Goal: Task Accomplishment & Management: Manage account settings

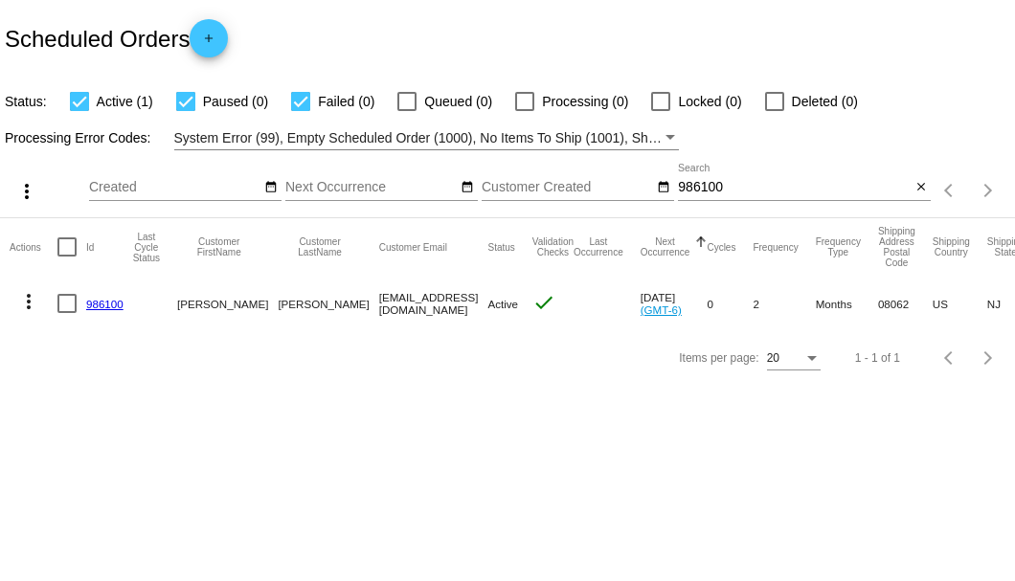
click at [701, 178] on div "986100 Search" at bounding box center [794, 182] width 233 height 37
click at [700, 185] on input "986100" at bounding box center [794, 187] width 233 height 15
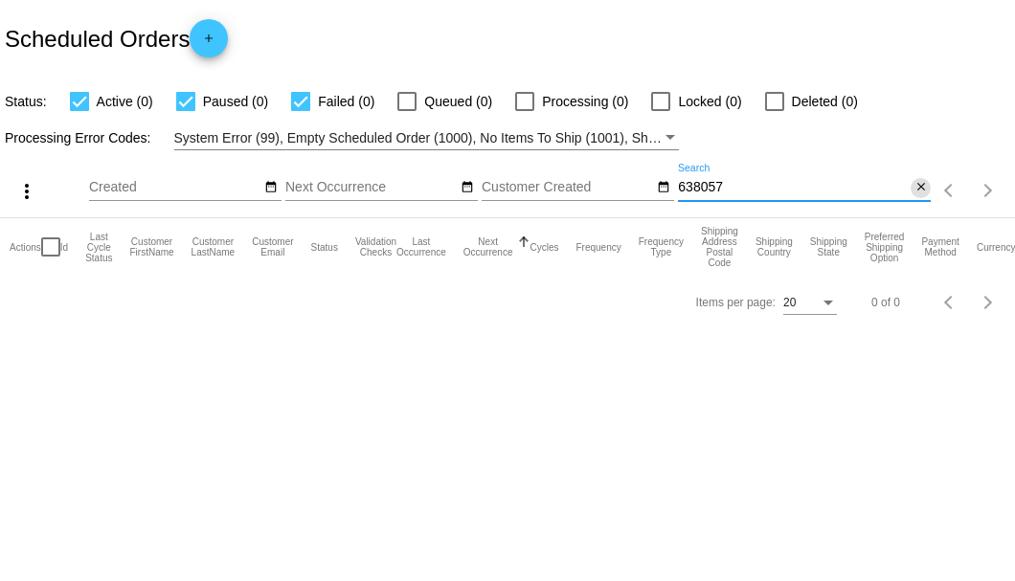
type input "638057"
click at [914, 189] on mat-icon "close" at bounding box center [920, 187] width 13 height 15
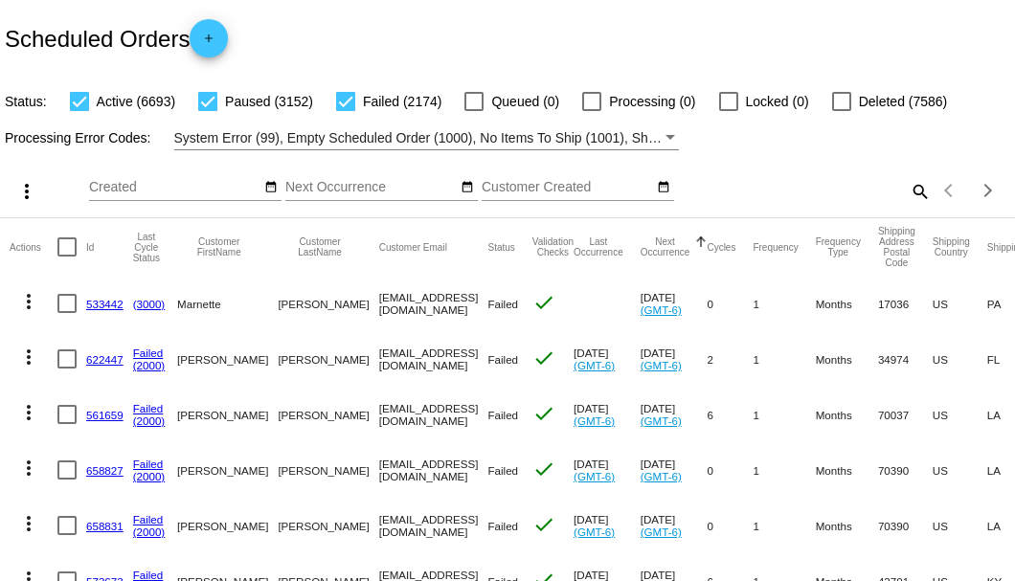
click at [907, 206] on mat-icon "search" at bounding box center [918, 191] width 23 height 30
click at [907, 195] on input "Search" at bounding box center [804, 187] width 253 height 15
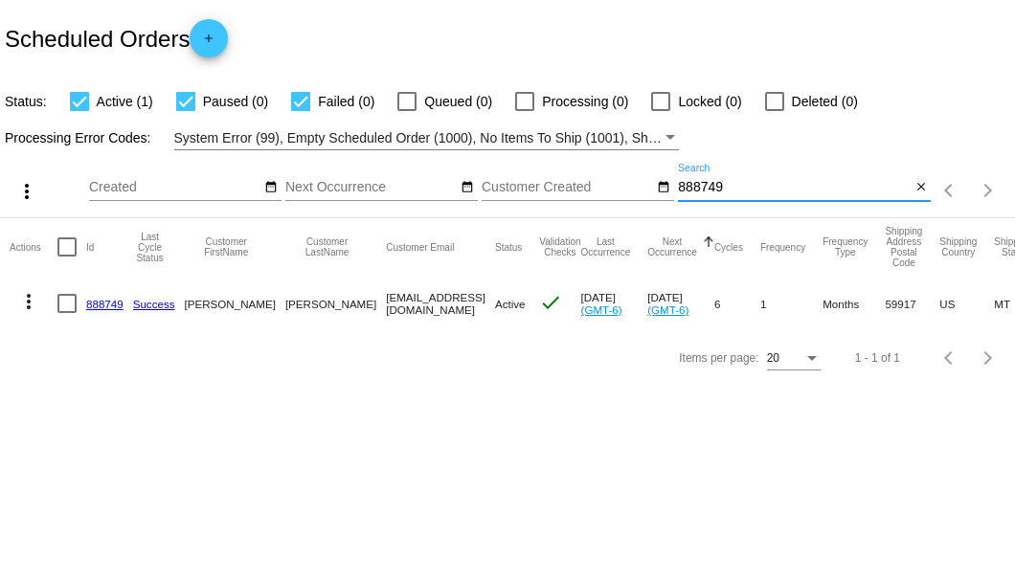
type input "888749"
click at [100, 303] on link "888749" at bounding box center [104, 304] width 37 height 12
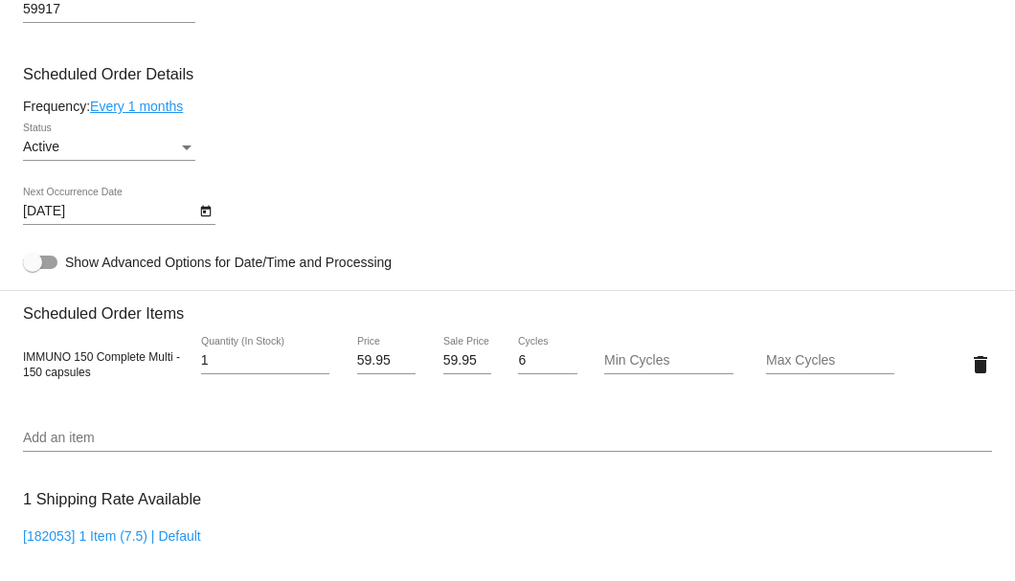
scroll to position [1276, 0]
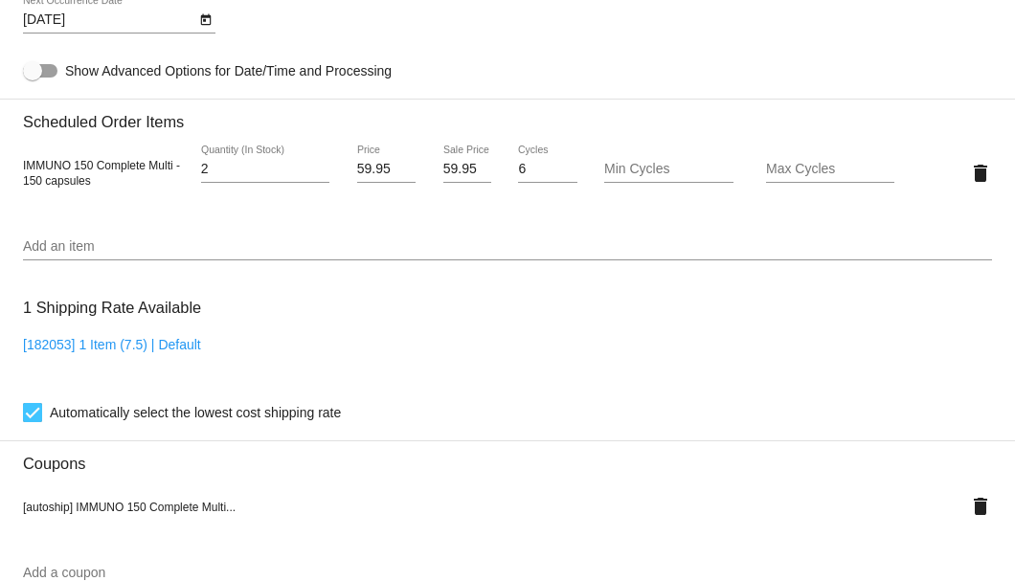
type input "2"
click at [323, 167] on input "2" at bounding box center [265, 169] width 128 height 15
drag, startPoint x: 441, startPoint y: 167, endPoint x: 470, endPoint y: 170, distance: 28.9
click at [470, 170] on input "59.95" at bounding box center [467, 169] width 48 height 15
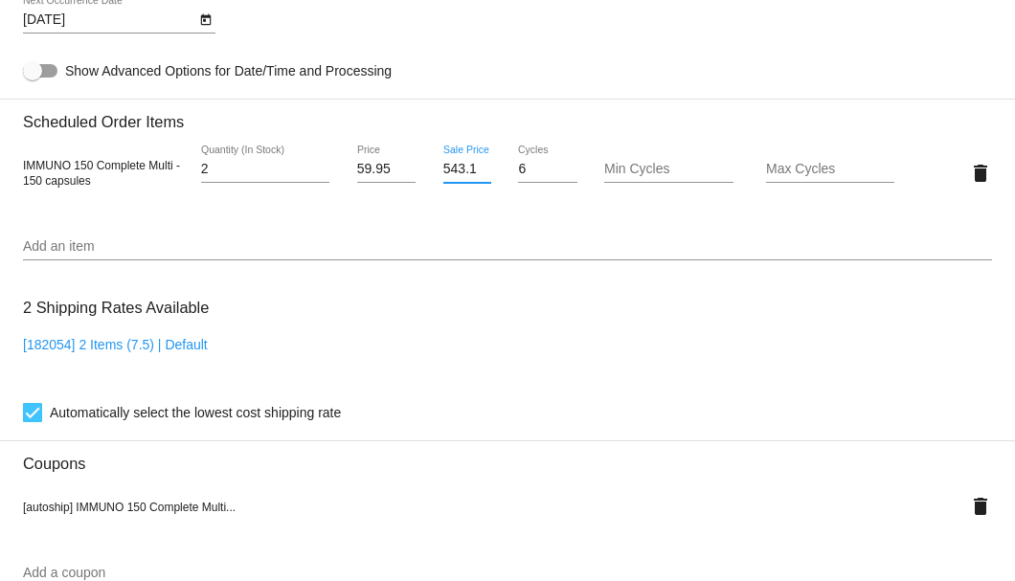
scroll to position [0, 8]
click at [452, 167] on input "543.15" at bounding box center [467, 169] width 48 height 15
type input "554.15"
click at [443, 168] on input "554.15" at bounding box center [467, 169] width 48 height 15
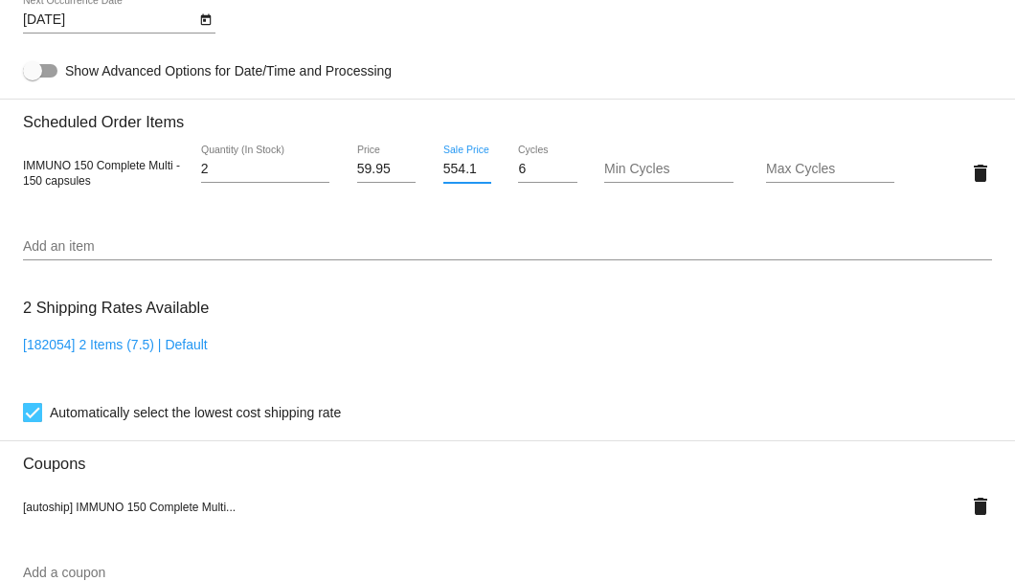
click at [443, 168] on input "554.15" at bounding box center [467, 169] width 48 height 15
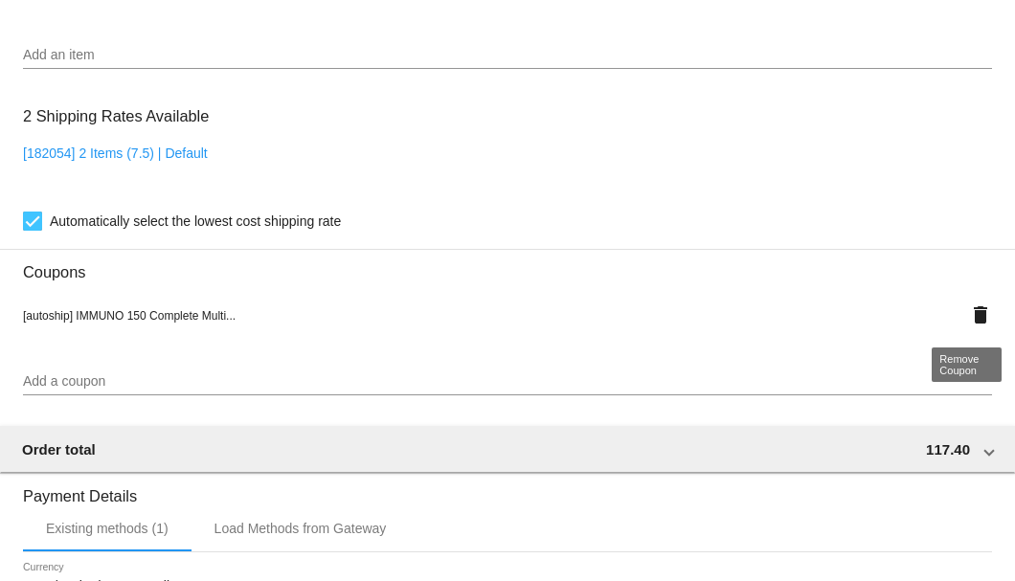
type input "54.15"
click at [969, 314] on mat-icon "delete" at bounding box center [980, 314] width 23 height 23
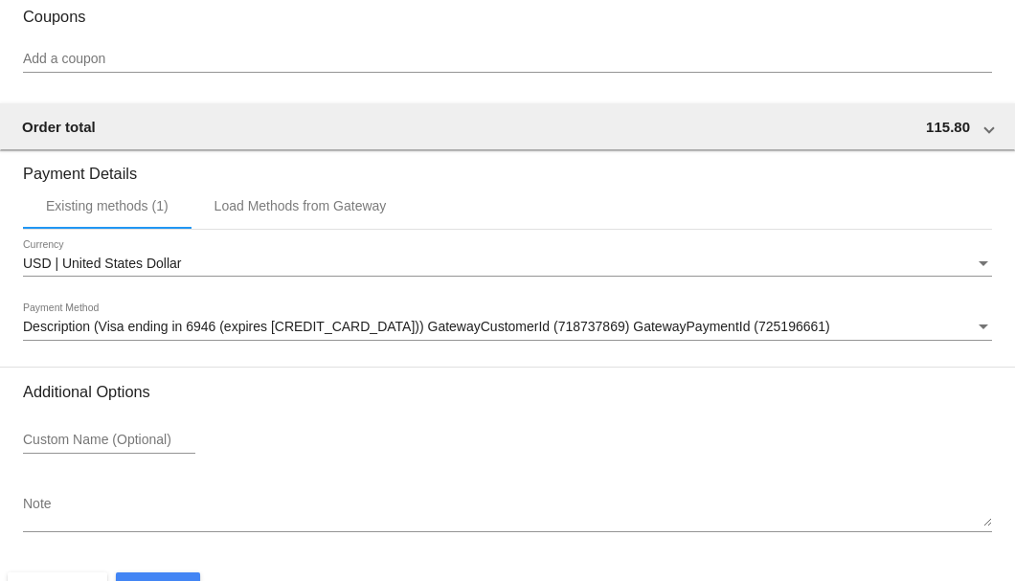
scroll to position [1780, 0]
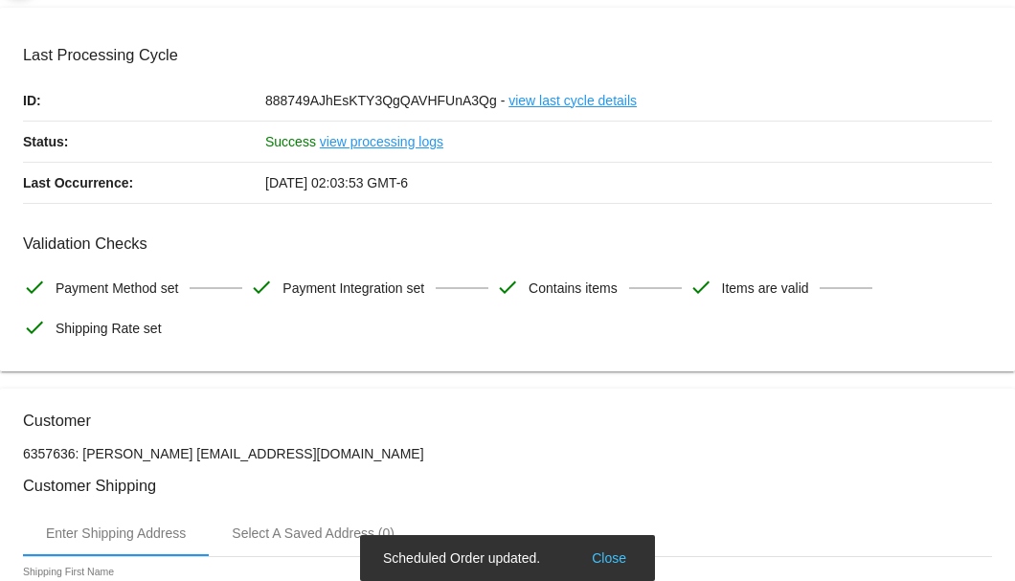
scroll to position [0, 0]
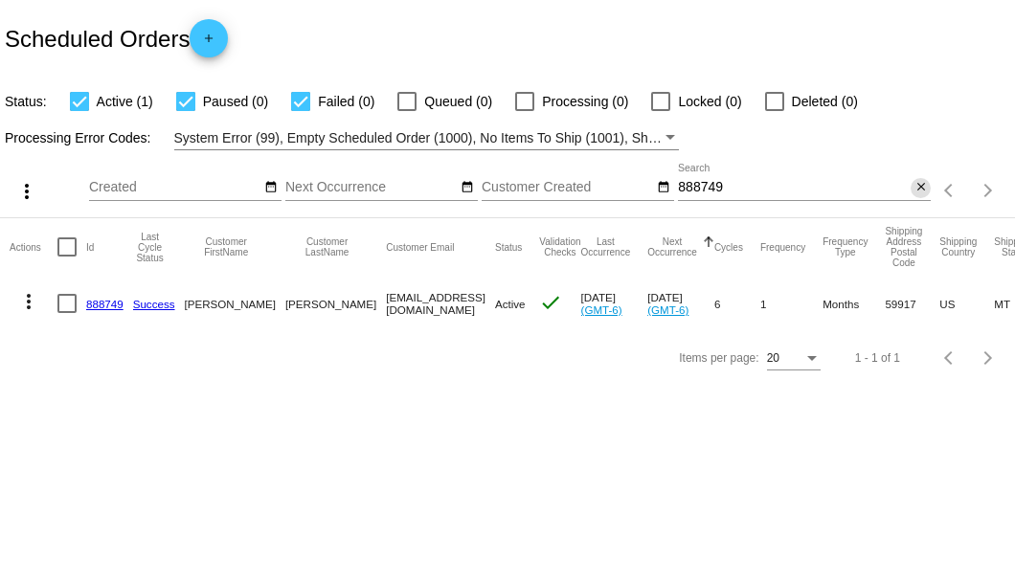
click at [912, 184] on button "close" at bounding box center [920, 188] width 20 height 20
click at [912, 184] on mat-icon "search" at bounding box center [918, 191] width 23 height 30
click at [912, 184] on input "Search" at bounding box center [804, 187] width 253 height 15
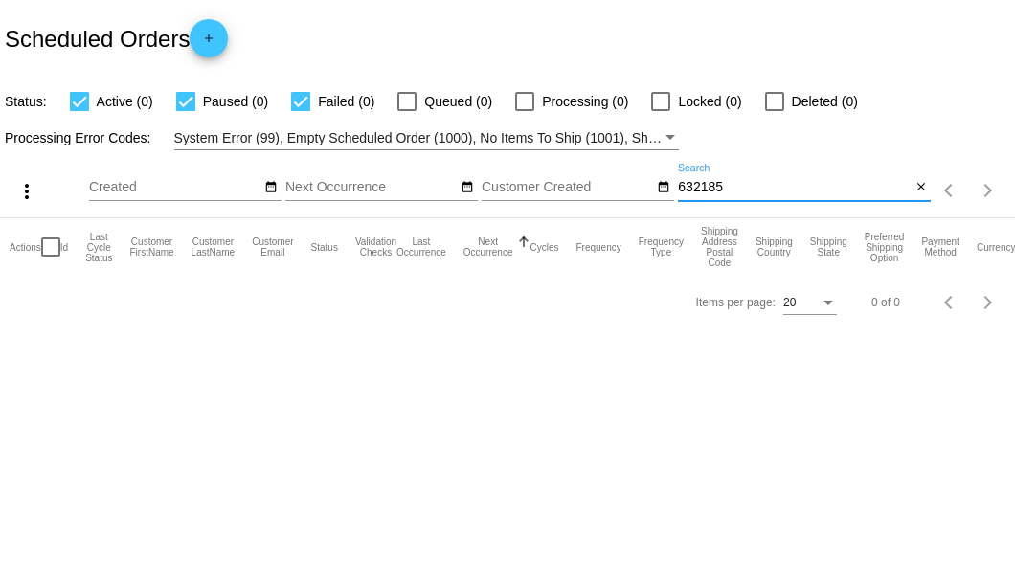
click at [681, 190] on input "632185" at bounding box center [794, 187] width 233 height 15
click at [683, 191] on input "632185" at bounding box center [794, 187] width 233 height 15
type input "532185"
click at [916, 191] on mat-icon "close" at bounding box center [920, 187] width 13 height 15
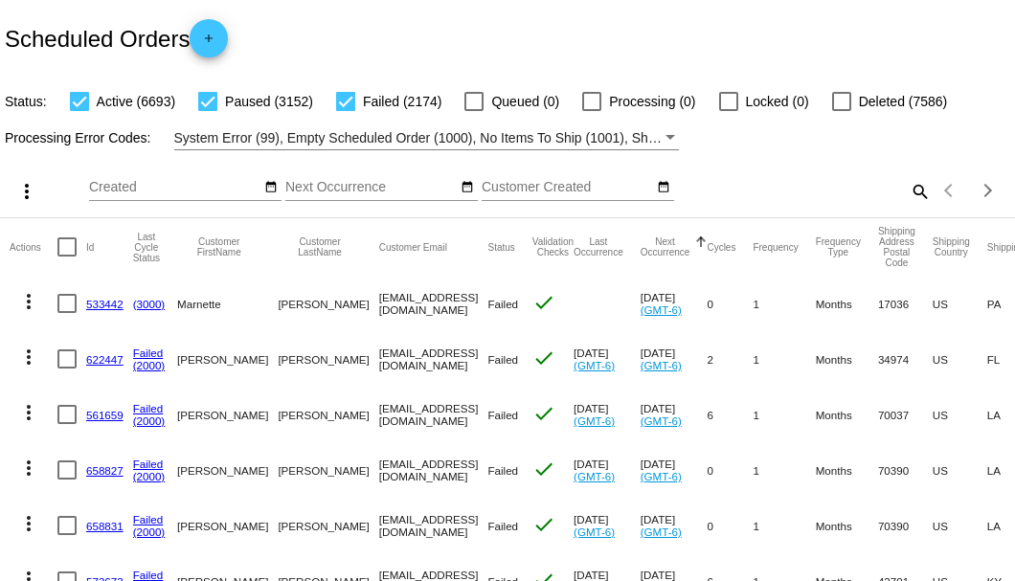
click at [911, 206] on mat-icon "search" at bounding box center [918, 191] width 23 height 30
click at [911, 195] on input "Search" at bounding box center [804, 187] width 253 height 15
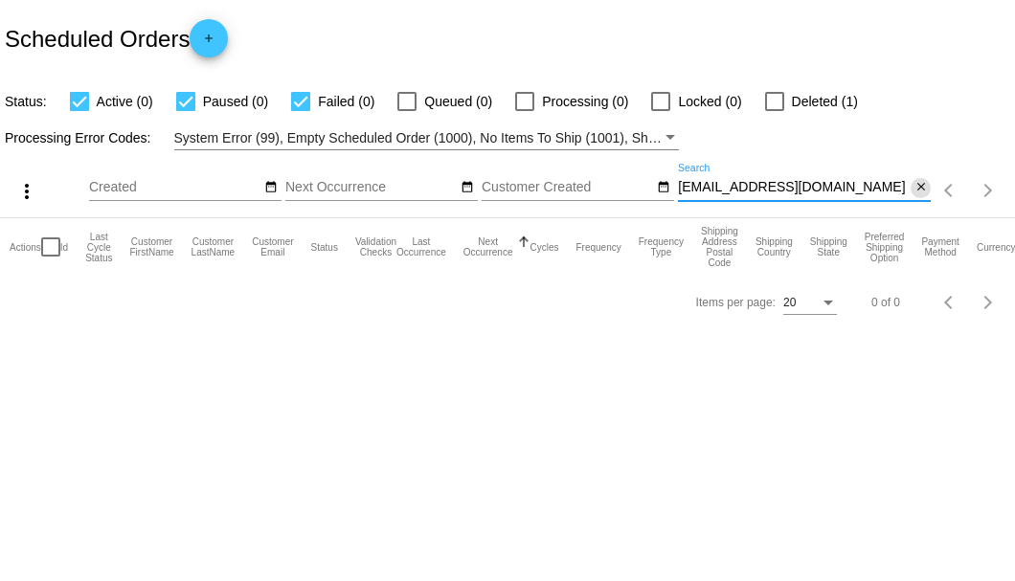
type input "groodrich@ipatriots.us"
click at [920, 187] on mat-icon "close" at bounding box center [920, 187] width 13 height 15
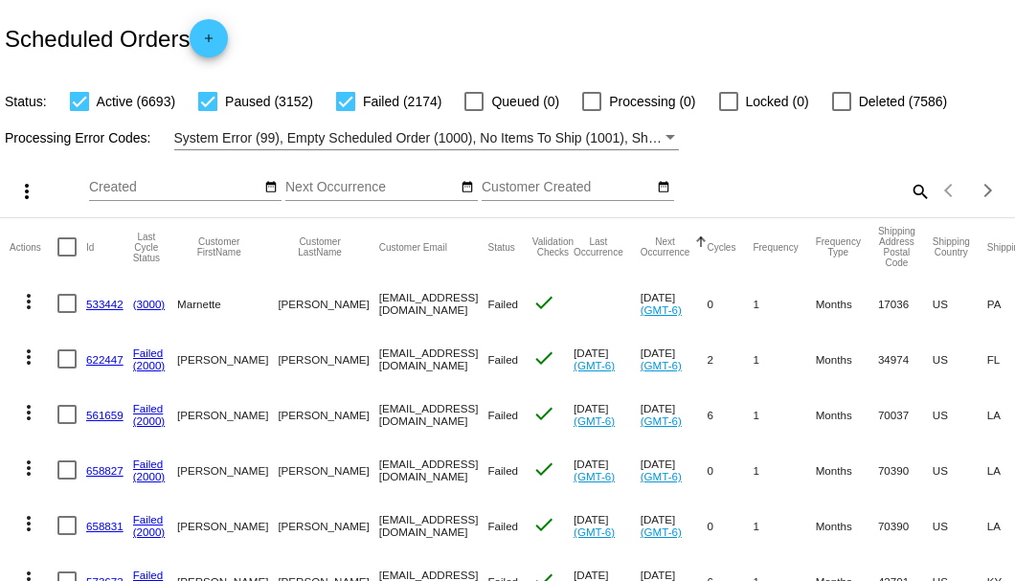
click at [907, 206] on mat-icon "search" at bounding box center [918, 191] width 23 height 30
click at [904, 195] on input "Search" at bounding box center [804, 187] width 253 height 15
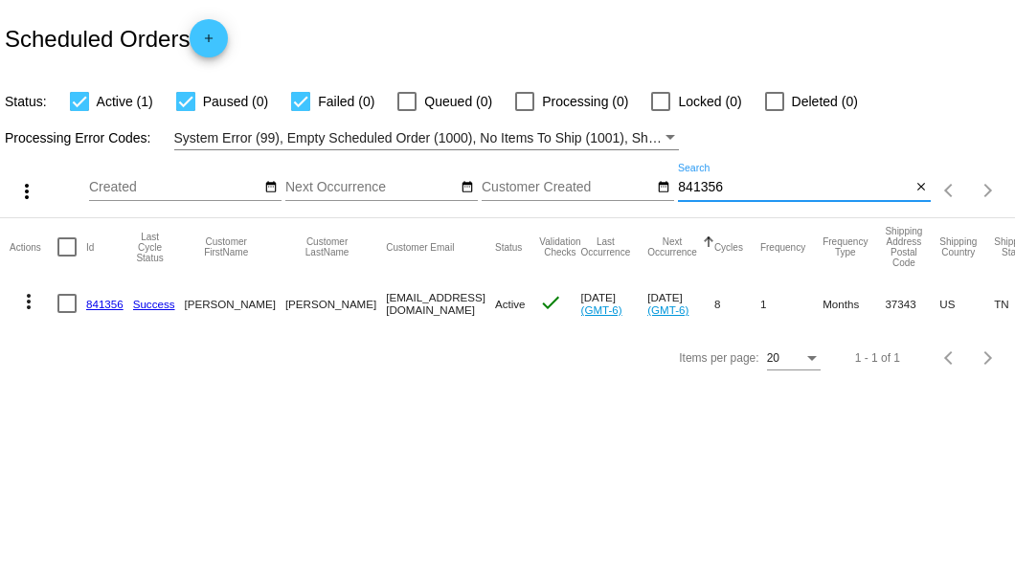
type input "841356"
click at [105, 302] on link "841356" at bounding box center [104, 304] width 37 height 12
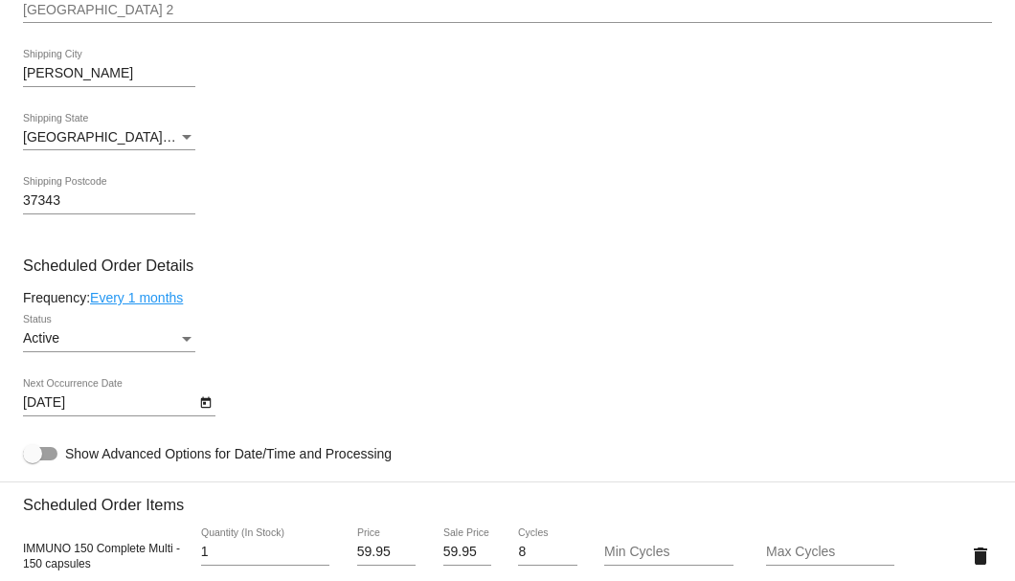
scroll to position [1149, 0]
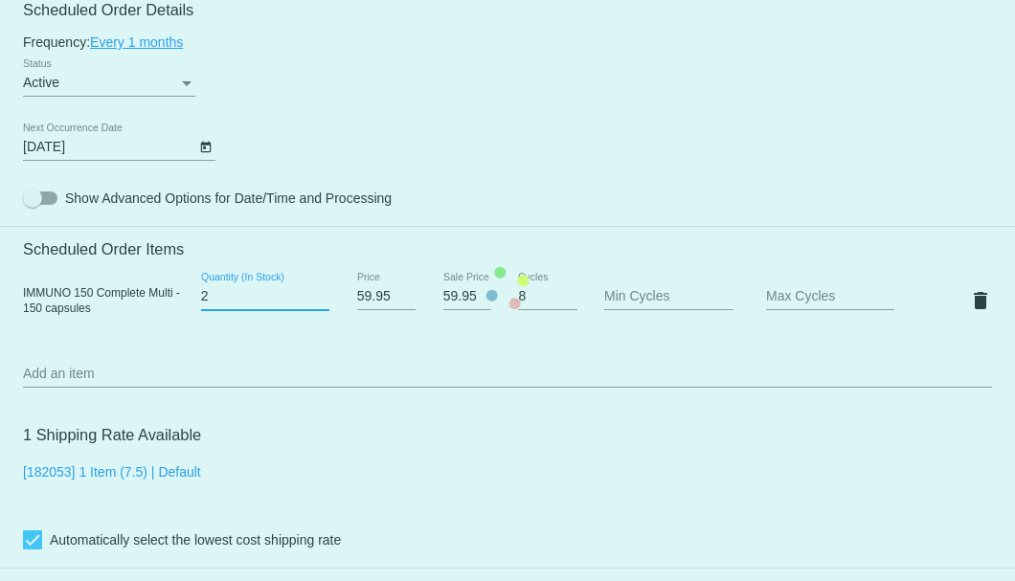
type input "2"
click at [317, 289] on input "2" at bounding box center [265, 296] width 128 height 15
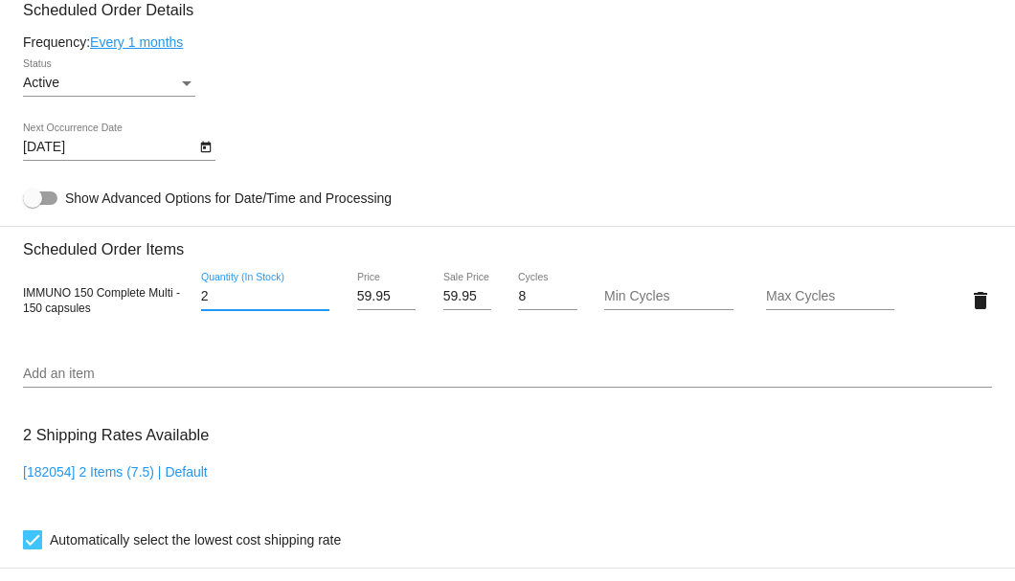
scroll to position [1276, 0]
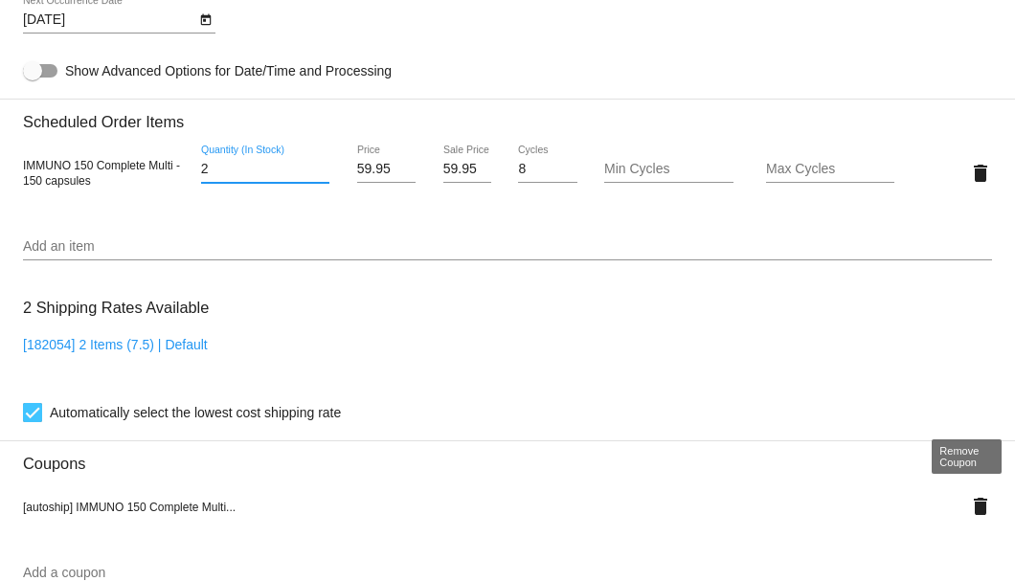
click at [972, 506] on mat-icon "delete" at bounding box center [980, 506] width 23 height 23
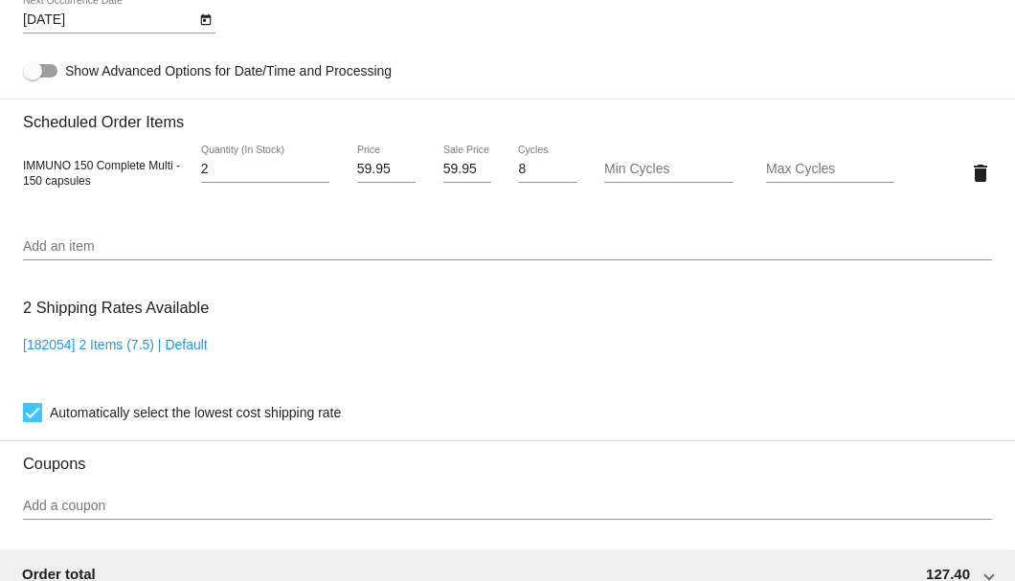
click at [443, 169] on input "59.95" at bounding box center [467, 169] width 48 height 15
type input "54.15"
click at [427, 314] on mat-card "Customer 5835801: Lynnmarie Couvillon mysavior.yeshua@proton.me Customer Shippi…" at bounding box center [507, 127] width 1015 height 1914
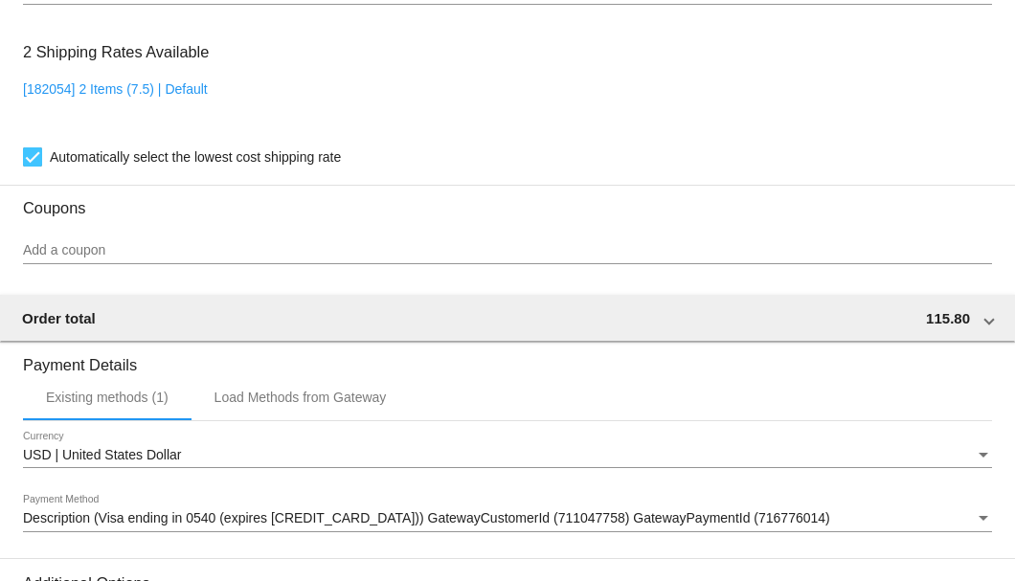
scroll to position [1780, 0]
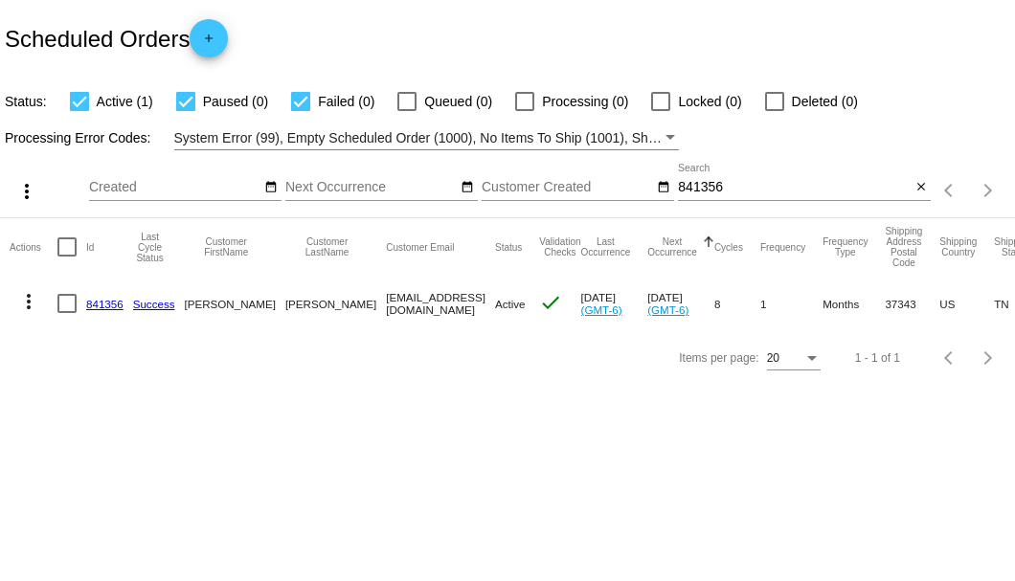
click at [714, 188] on input "841356" at bounding box center [794, 187] width 233 height 15
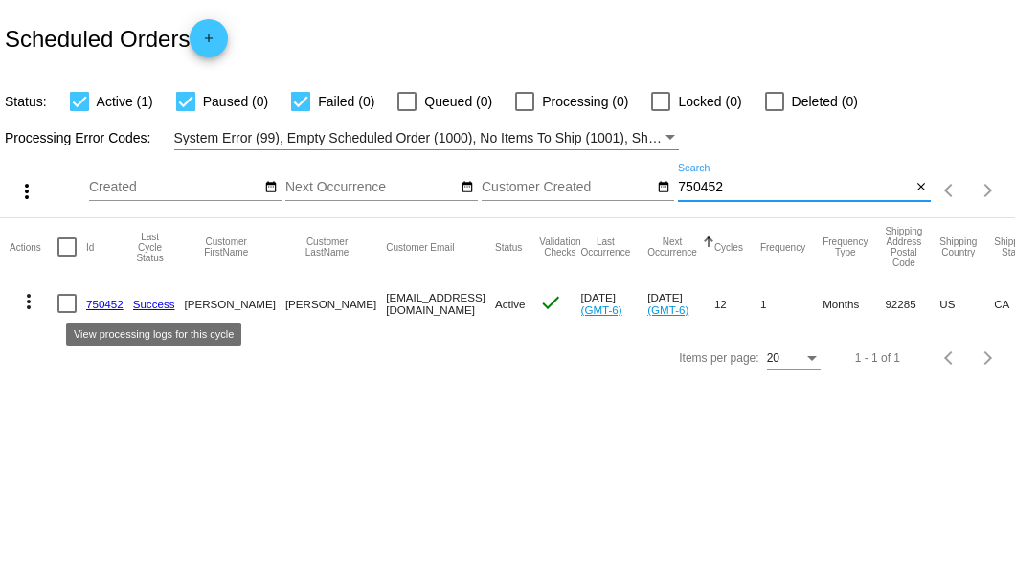
type input "750452"
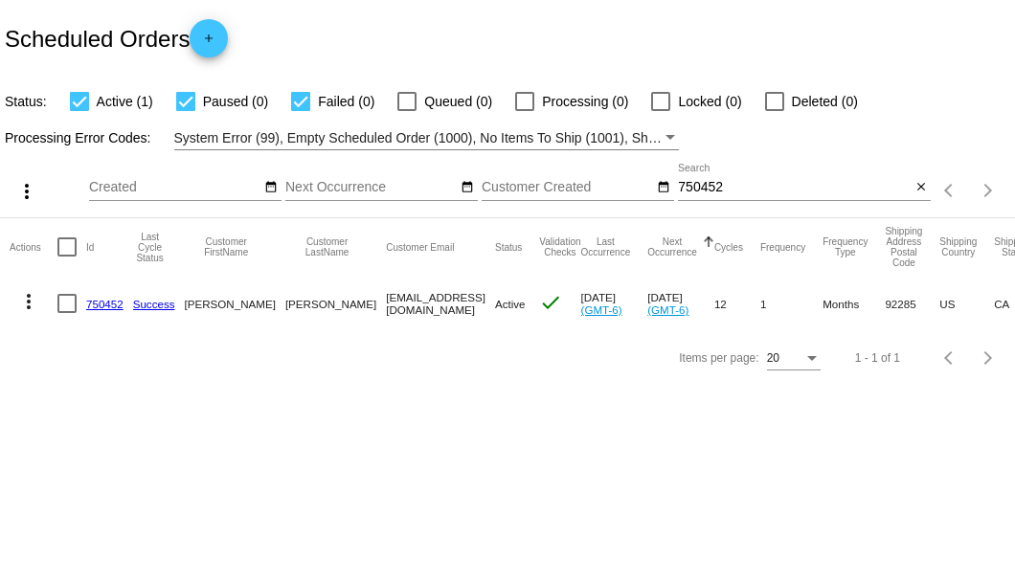
click at [104, 302] on link "750452" at bounding box center [104, 304] width 37 height 12
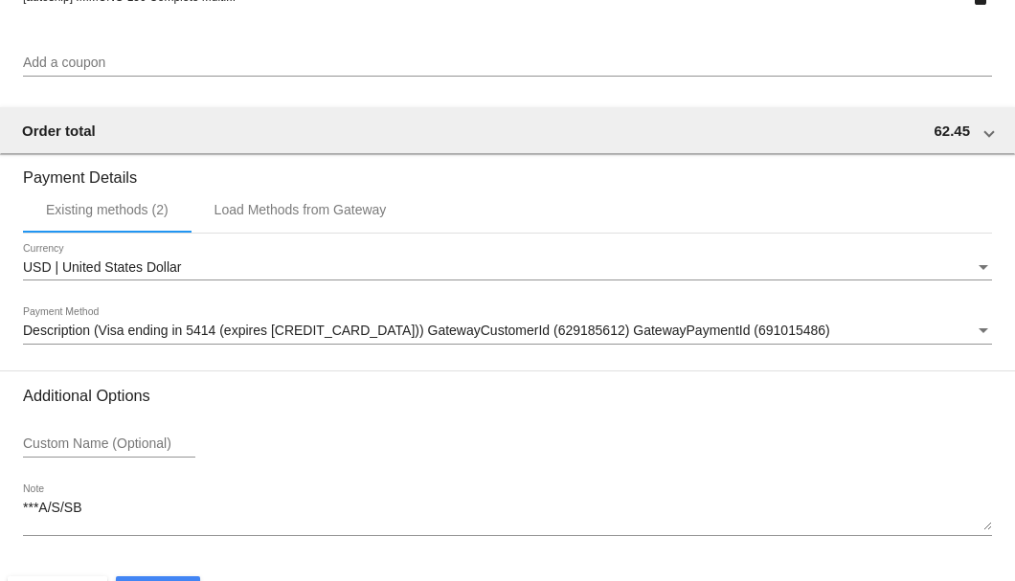
scroll to position [1847, 0]
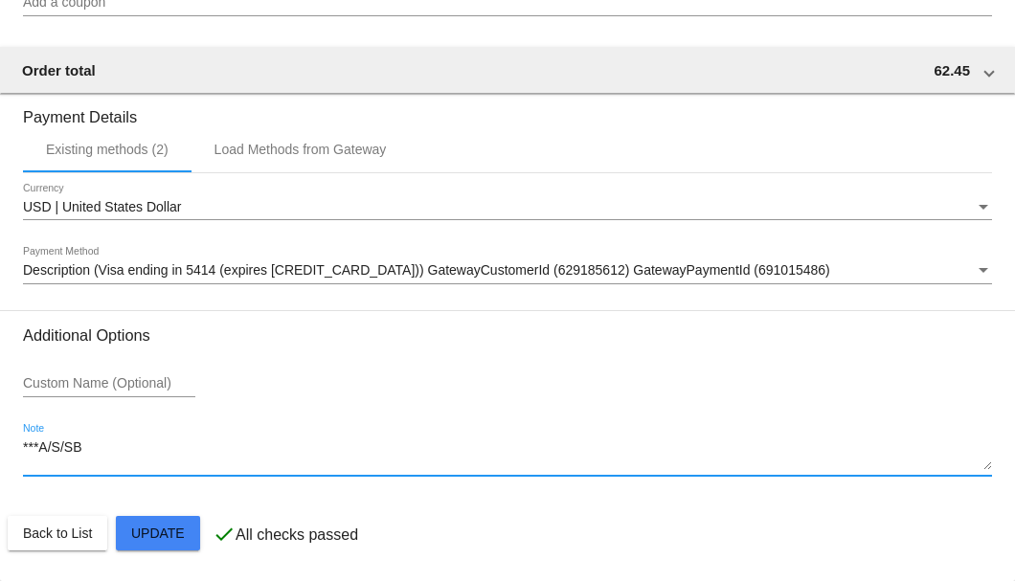
drag, startPoint x: 100, startPoint y: 448, endPoint x: -4, endPoint y: 452, distance: 104.4
click at [0, 452] on html "arrow_back Scheduled Order #750452 Active more_vert Last Processing Cycle ID: 7…" at bounding box center [507, 290] width 1015 height 581
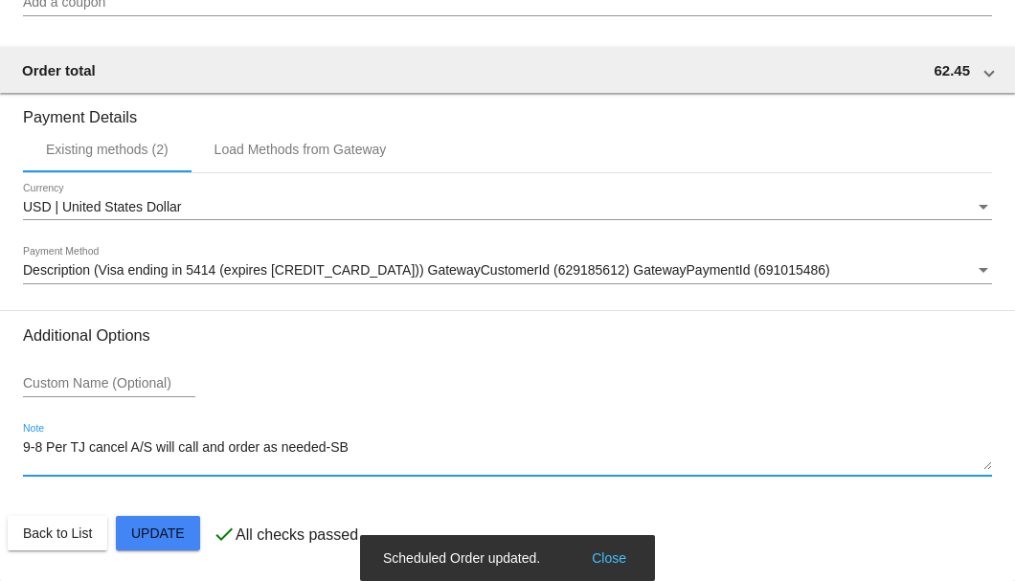
type textarea "9-8 Per TJ cancel A/S will call and order as needed-SB"
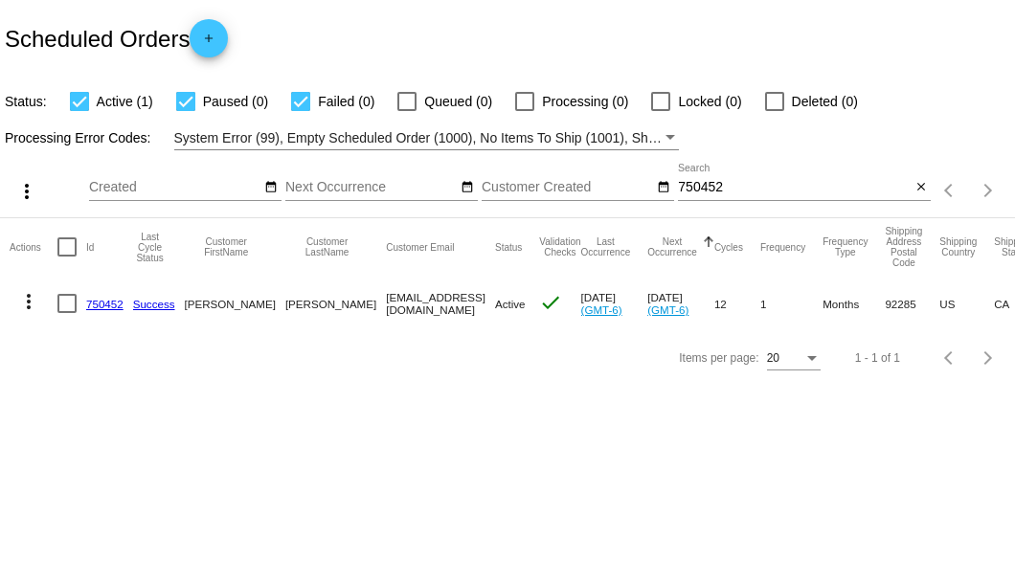
click at [65, 304] on div at bounding box center [66, 303] width 19 height 19
click at [66, 313] on input "checkbox" at bounding box center [66, 313] width 1 height 1
checkbox input "true"
click at [33, 304] on mat-icon "more_vert" at bounding box center [28, 301] width 23 height 23
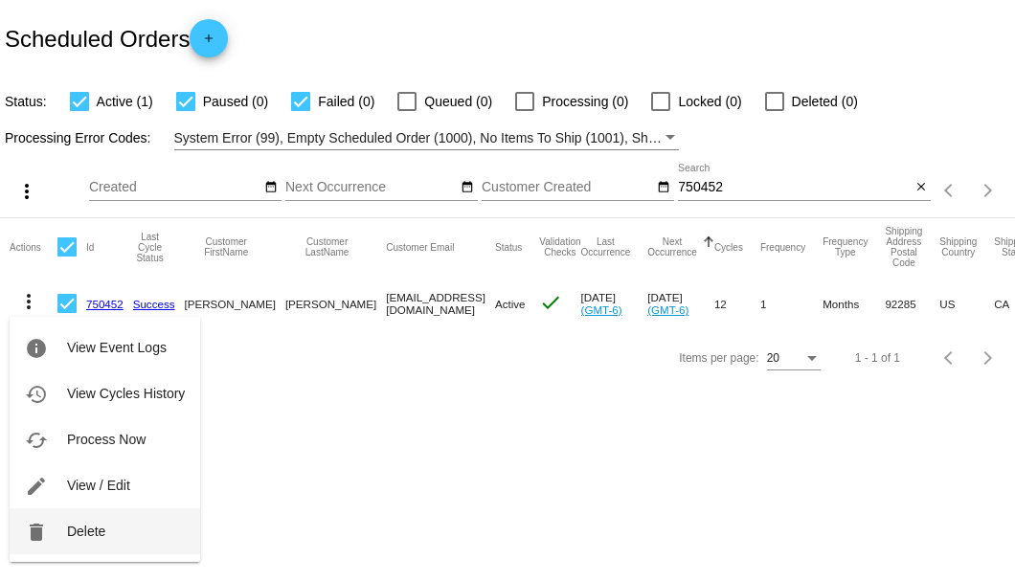
click at [101, 526] on span "Delete" at bounding box center [86, 531] width 38 height 15
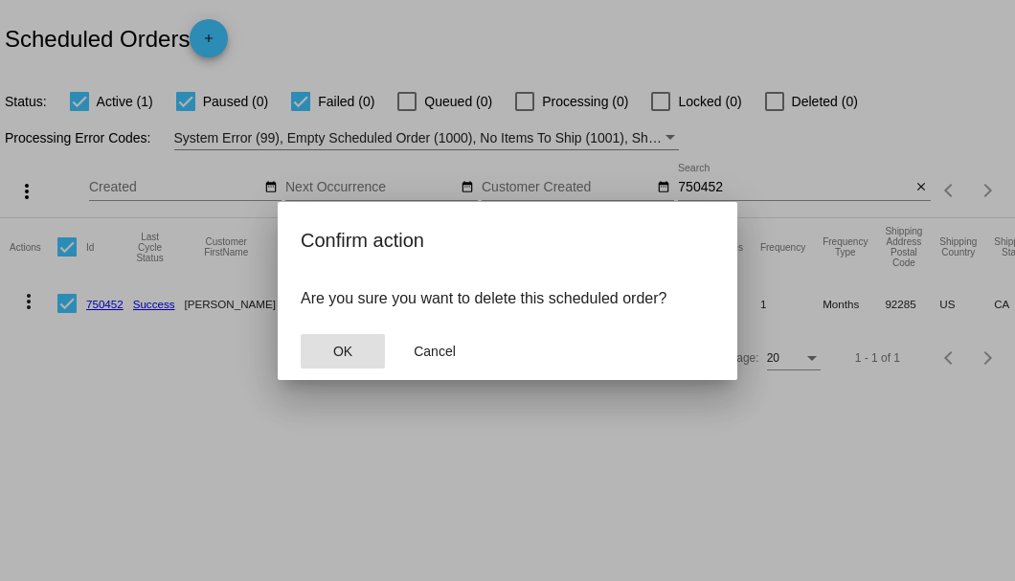
click at [341, 346] on span "OK" at bounding box center [342, 351] width 19 height 15
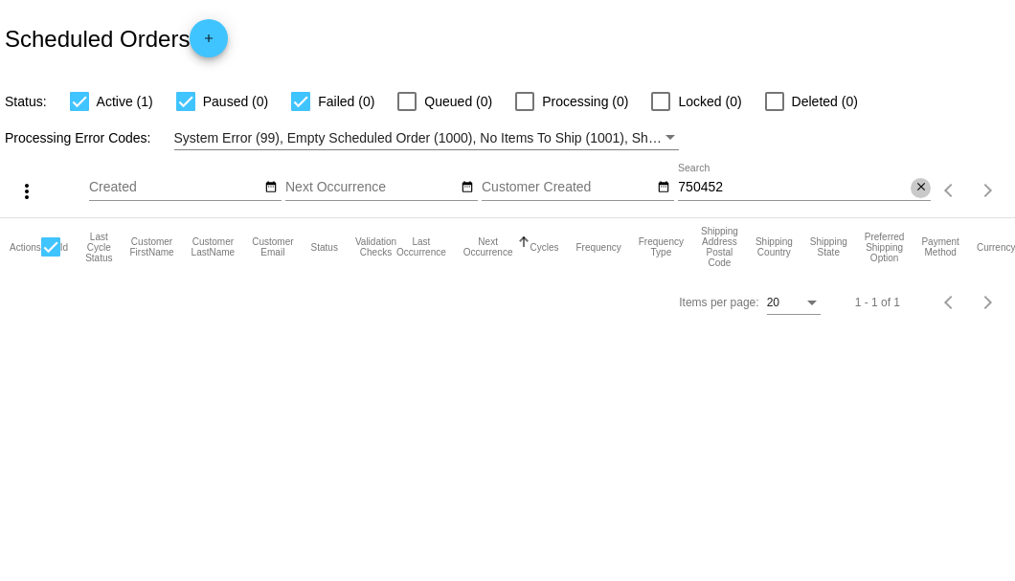
click at [922, 190] on mat-icon "close" at bounding box center [920, 187] width 13 height 15
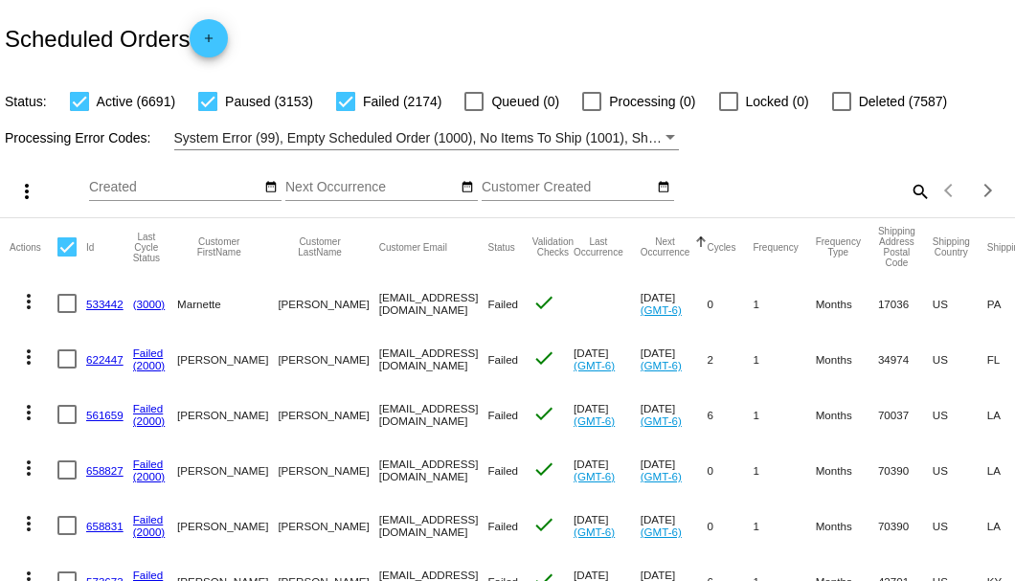
click at [907, 206] on mat-icon "search" at bounding box center [918, 191] width 23 height 30
click at [904, 195] on input "Search" at bounding box center [804, 187] width 253 height 15
paste input "736192"
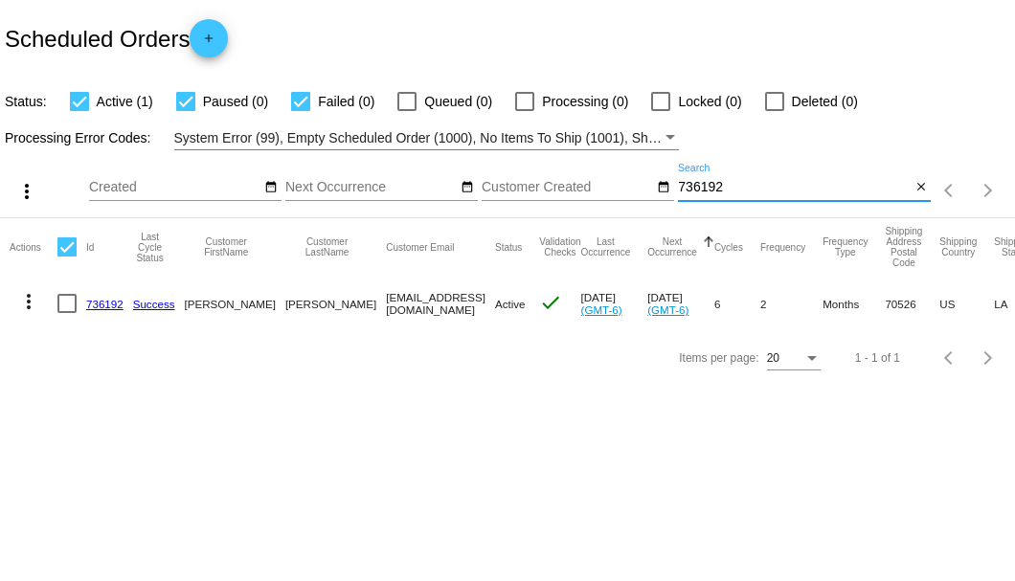
type input "736192"
click at [108, 301] on link "736192" at bounding box center [104, 304] width 37 height 12
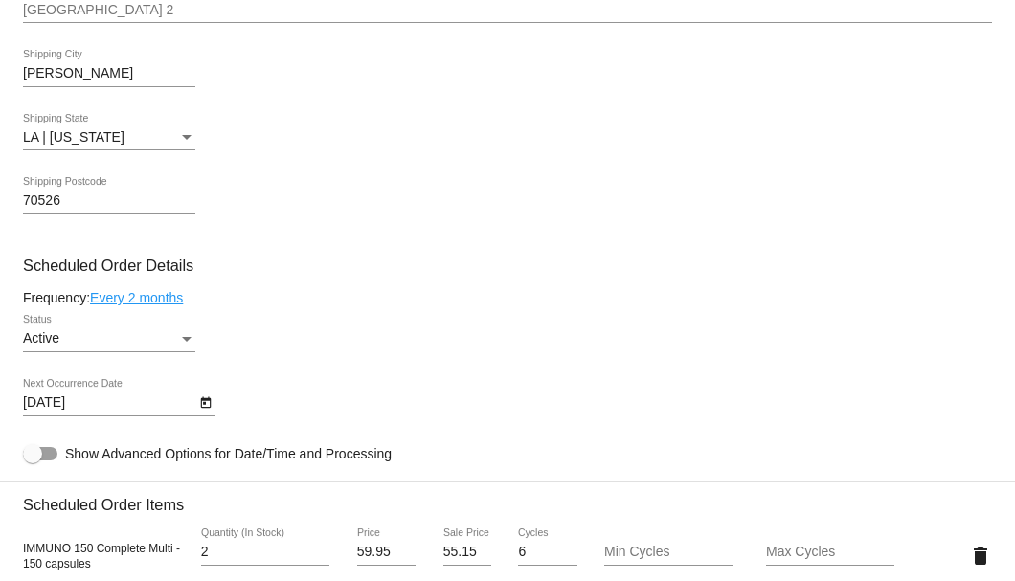
scroll to position [702, 0]
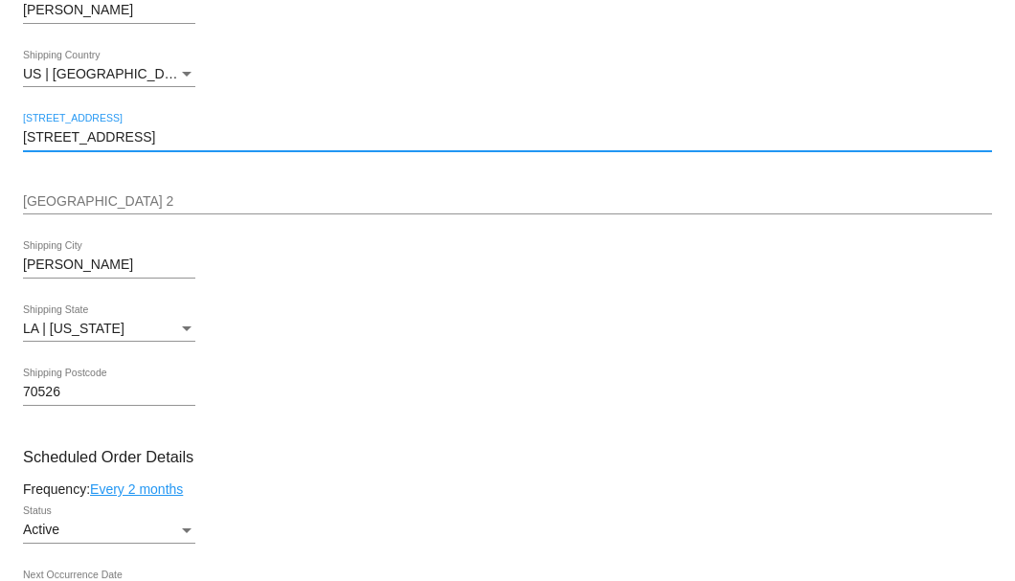
drag, startPoint x: 121, startPoint y: 131, endPoint x: 2, endPoint y: 132, distance: 118.7
paste input "125 SHAWNEE DR"
type input "125 SHAWNEE DR"
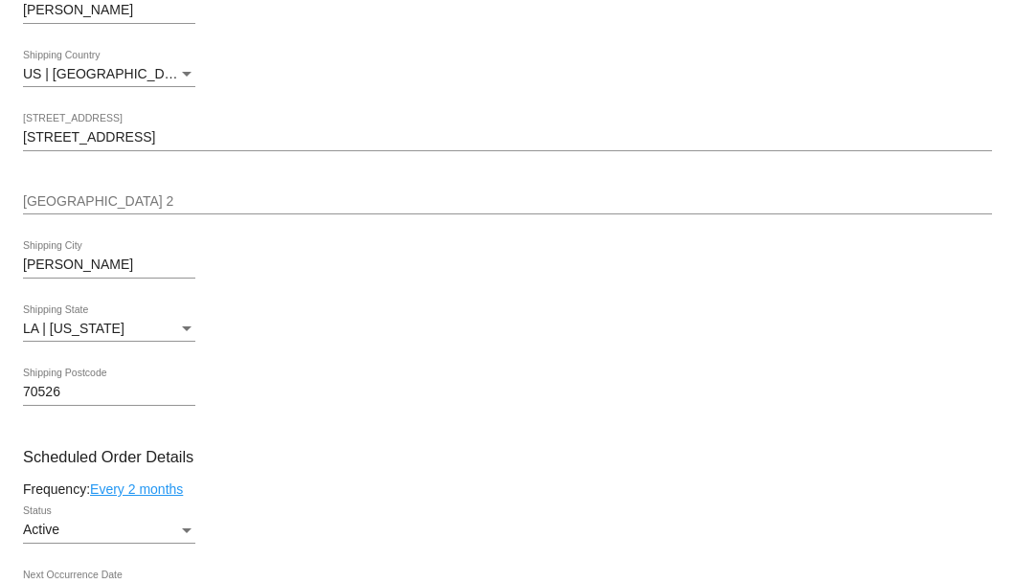
click at [55, 264] on input "Crowley" at bounding box center [109, 264] width 172 height 15
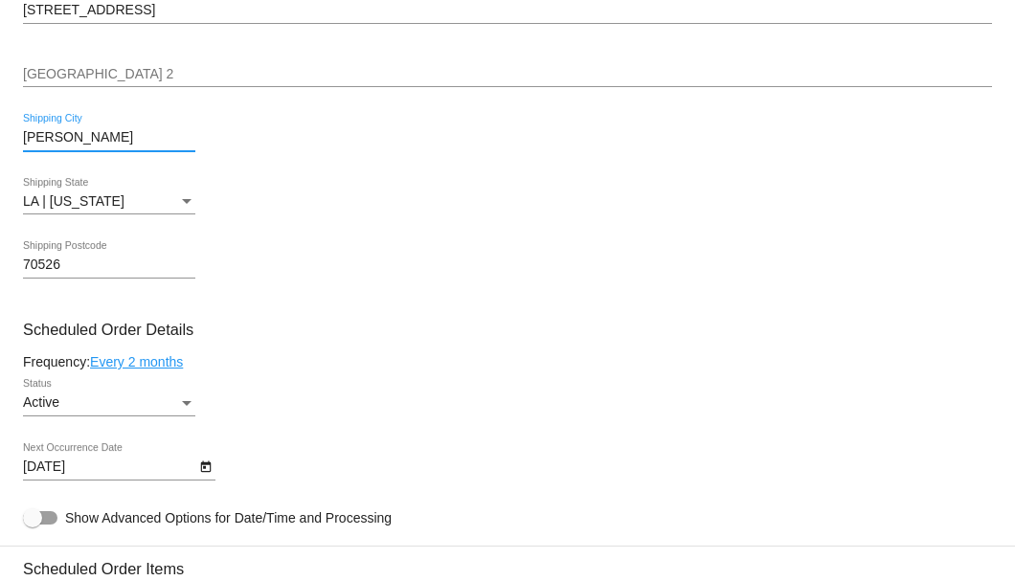
type input "Butler"
click at [142, 209] on div "LA | Louisiana Shipping State" at bounding box center [109, 195] width 172 height 37
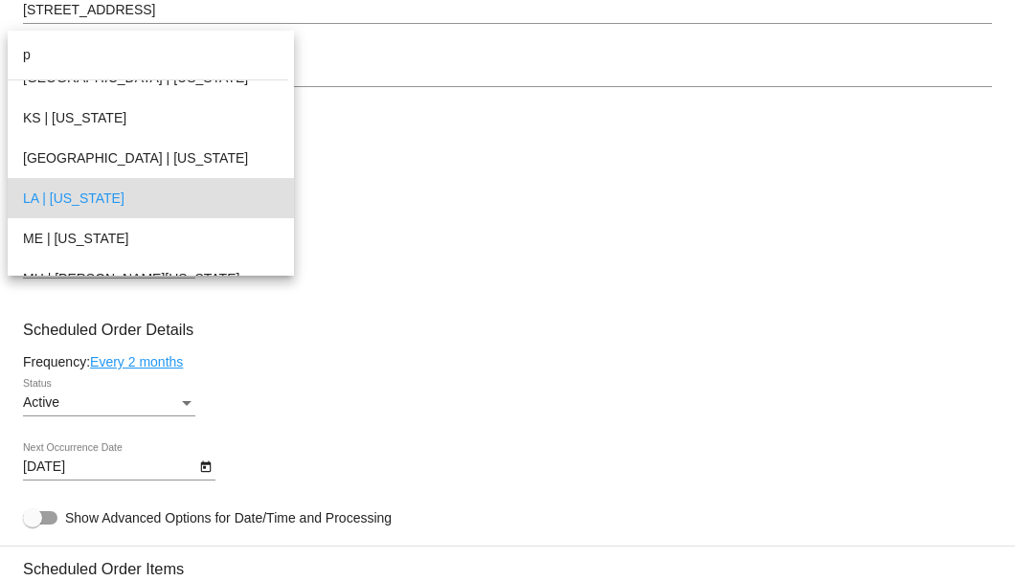
scroll to position [0, 0]
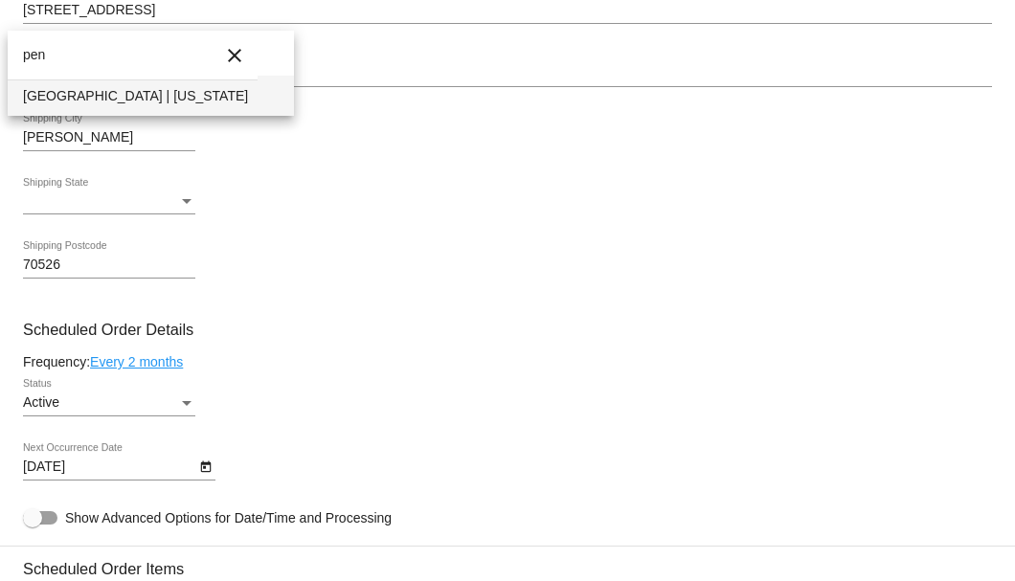
type input "pen"
click at [117, 100] on span "PA | Pennsylvania" at bounding box center [151, 96] width 256 height 40
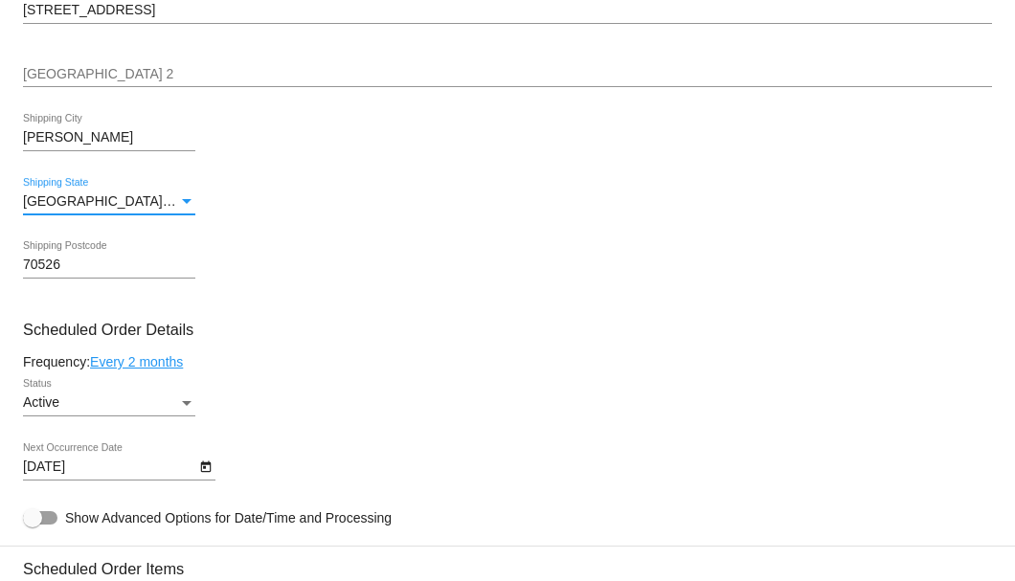
click at [55, 274] on div "70526 Shipping Postcode" at bounding box center [109, 259] width 172 height 37
click at [55, 270] on input "70526" at bounding box center [109, 264] width 172 height 15
click at [55, 267] on input "70526" at bounding box center [109, 264] width 172 height 15
click at [55, 266] on input "70526" at bounding box center [109, 264] width 172 height 15
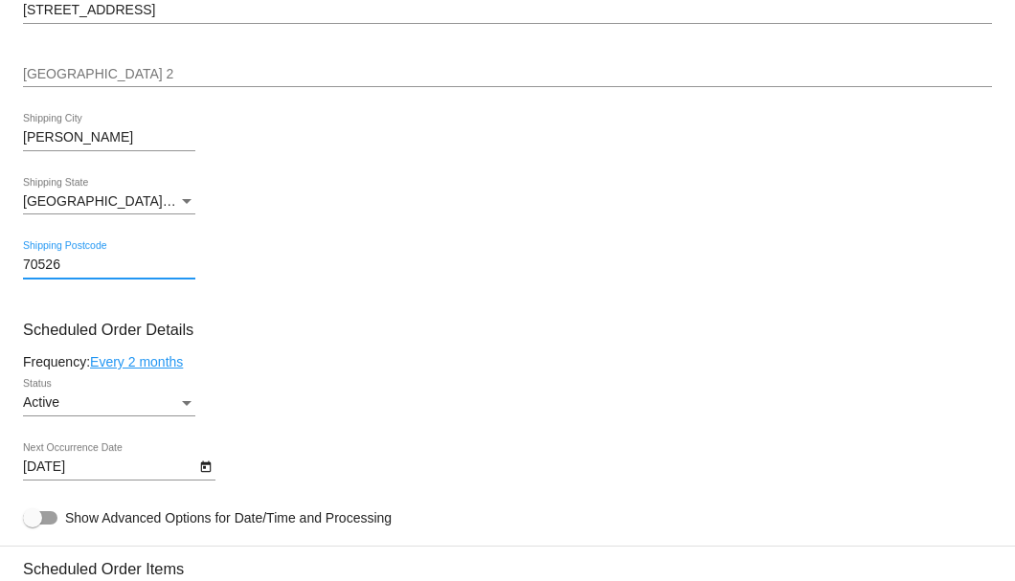
paste input "16001-0535"
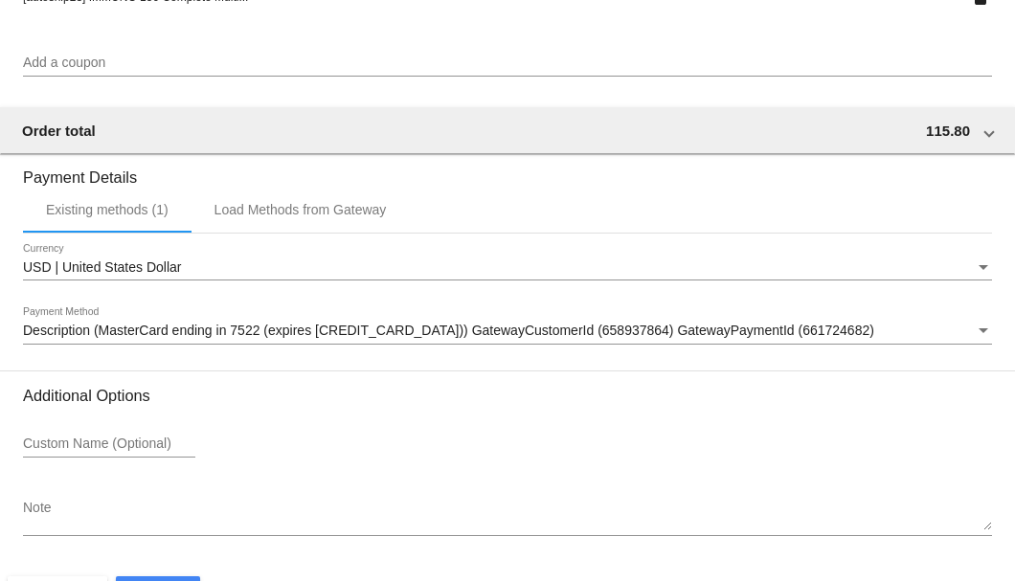
scroll to position [1847, 0]
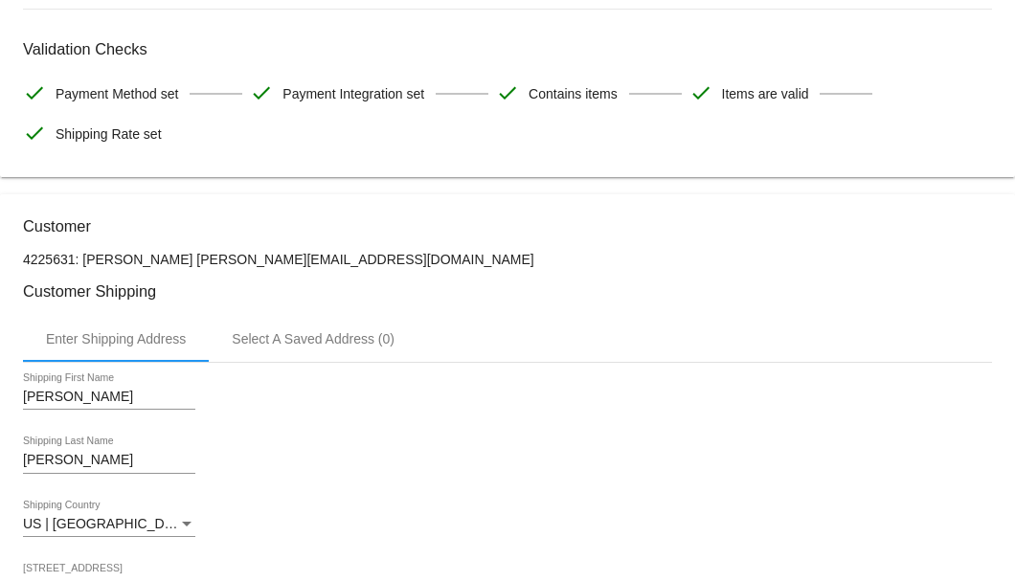
scroll to position [60, 0]
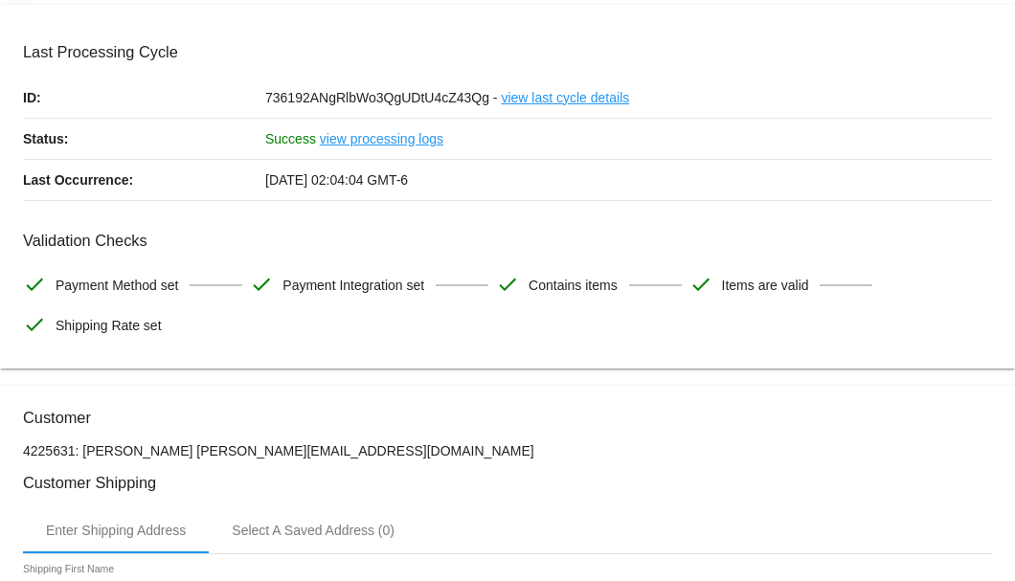
type input "16001-0535"
drag, startPoint x: 284, startPoint y: 446, endPoint x: 167, endPoint y: 448, distance: 116.8
click at [167, 448] on p "4225631: William Sarver sarwj@icloud.com" at bounding box center [507, 450] width 969 height 15
click at [214, 443] on p "4225631: William Sarver sarwj@icloud.com" at bounding box center [507, 450] width 969 height 15
drag, startPoint x: 283, startPoint y: 446, endPoint x: 174, endPoint y: 449, distance: 109.1
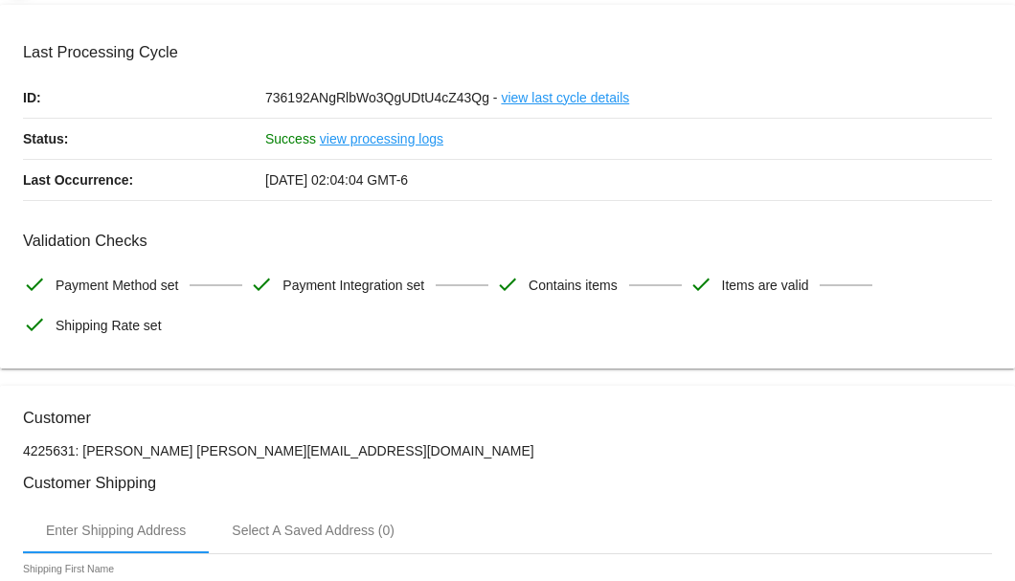
click at [174, 449] on p "4225631: William Sarver sarwj@icloud.com" at bounding box center [507, 450] width 969 height 15
copy p "sarwj@icloud.com"
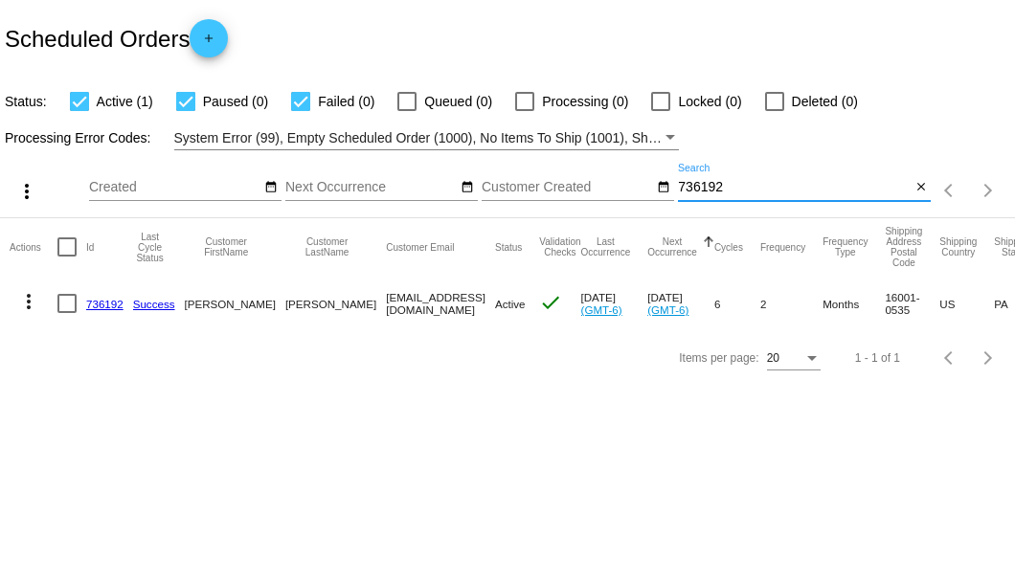
click at [689, 190] on input "736192" at bounding box center [794, 187] width 233 height 15
paste input "[EMAIL_ADDRESS][DOMAIN_NAME]"
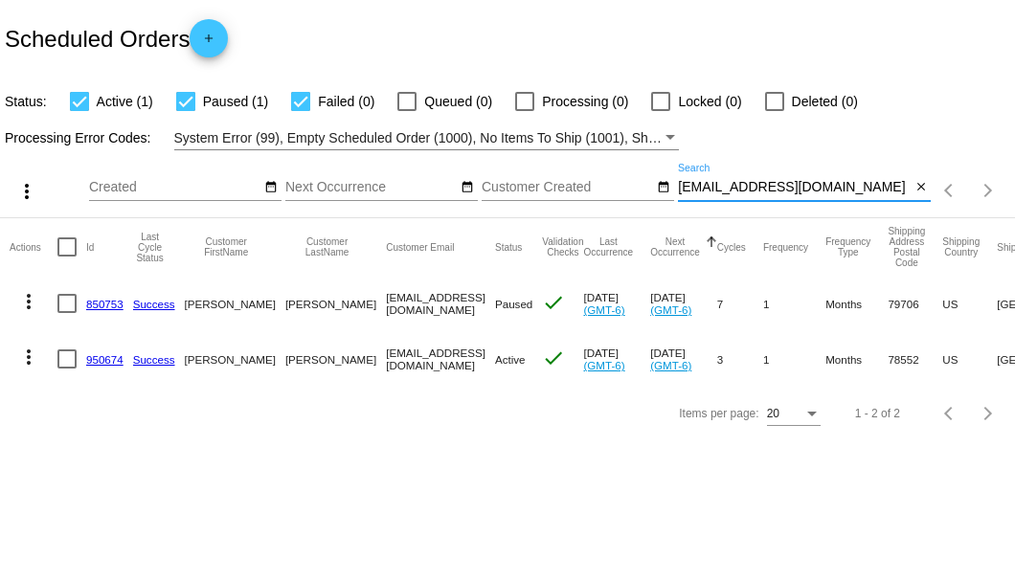
type input "[EMAIL_ADDRESS][DOMAIN_NAME]"
click at [71, 299] on div at bounding box center [66, 303] width 19 height 19
click at [67, 313] on input "checkbox" at bounding box center [66, 313] width 1 height 1
checkbox input "true"
click at [26, 297] on mat-icon "more_vert" at bounding box center [28, 301] width 23 height 23
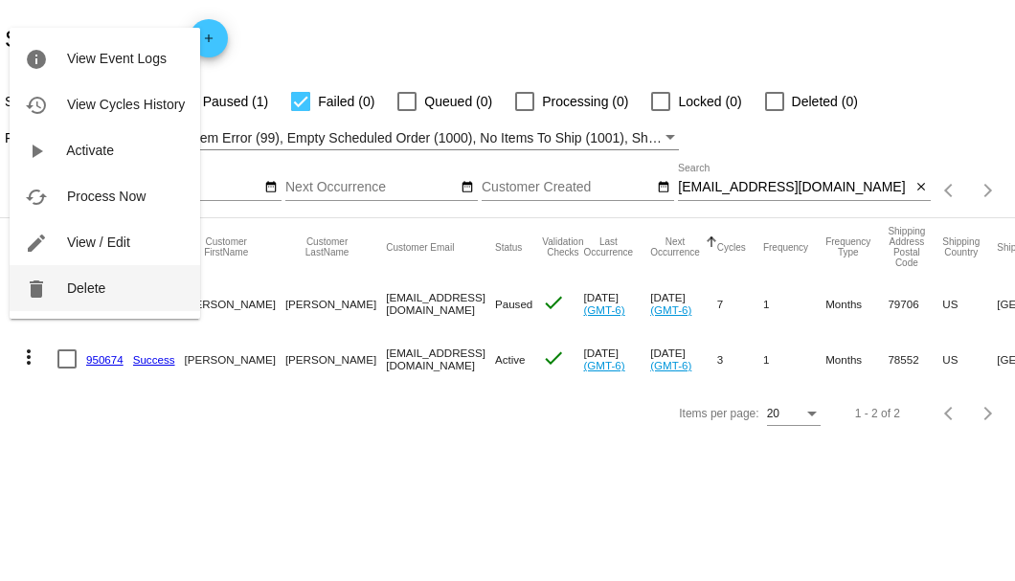
click at [93, 293] on span "Delete" at bounding box center [86, 287] width 38 height 15
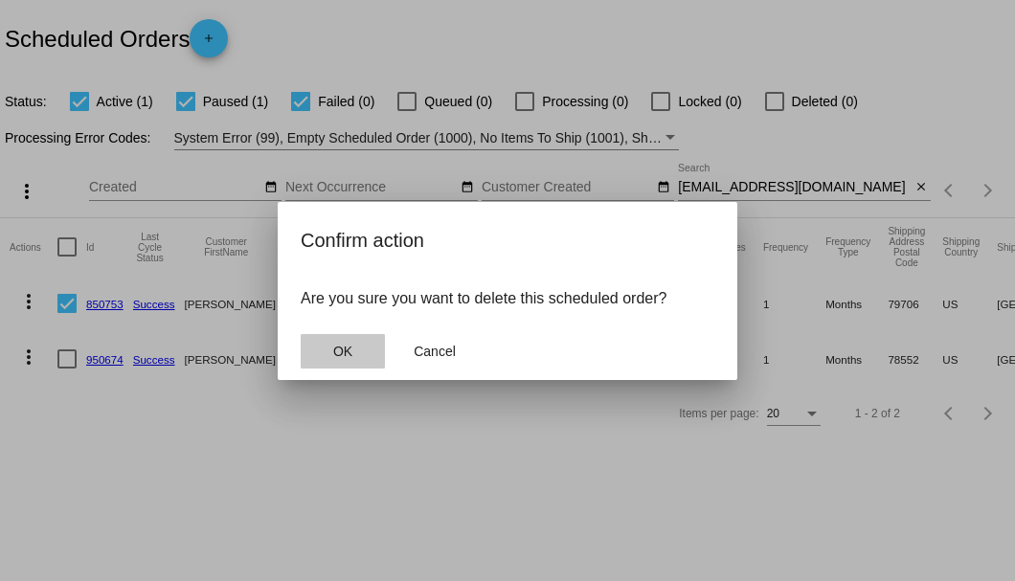
click at [337, 347] on span "OK" at bounding box center [342, 351] width 19 height 15
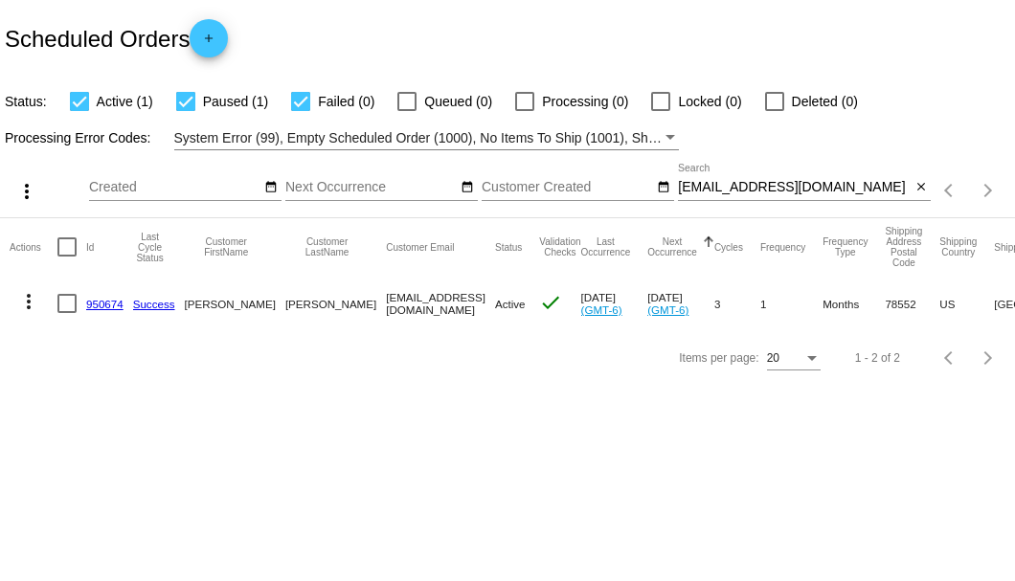
click at [100, 302] on link "950674" at bounding box center [104, 304] width 37 height 12
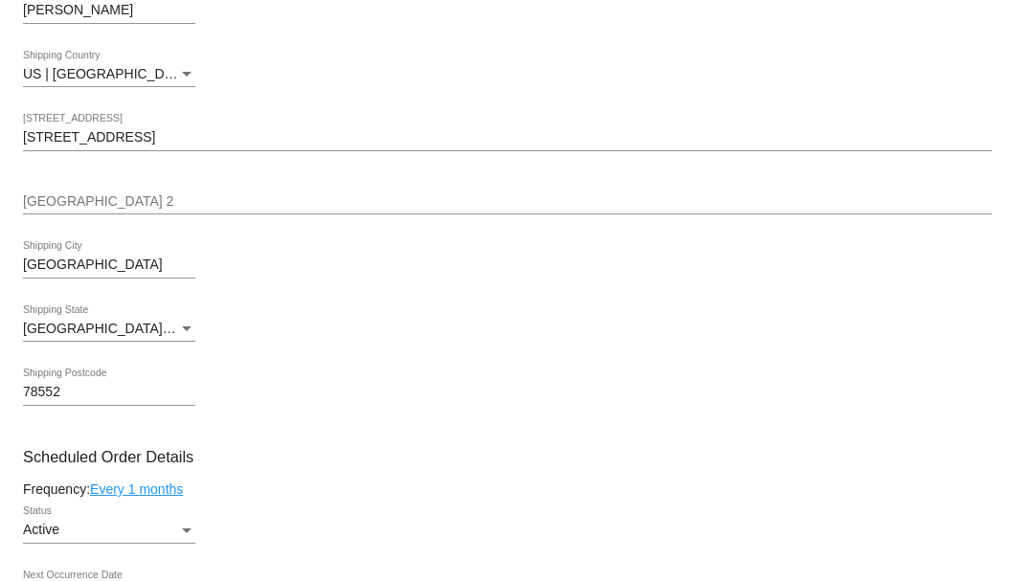
scroll to position [893, 0]
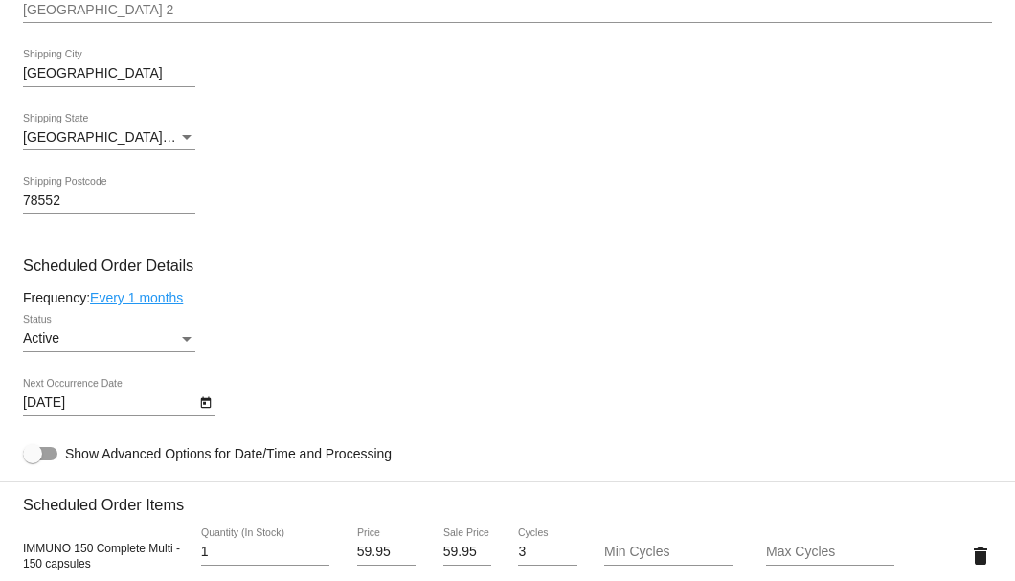
click at [186, 345] on div "Status" at bounding box center [186, 338] width 17 height 15
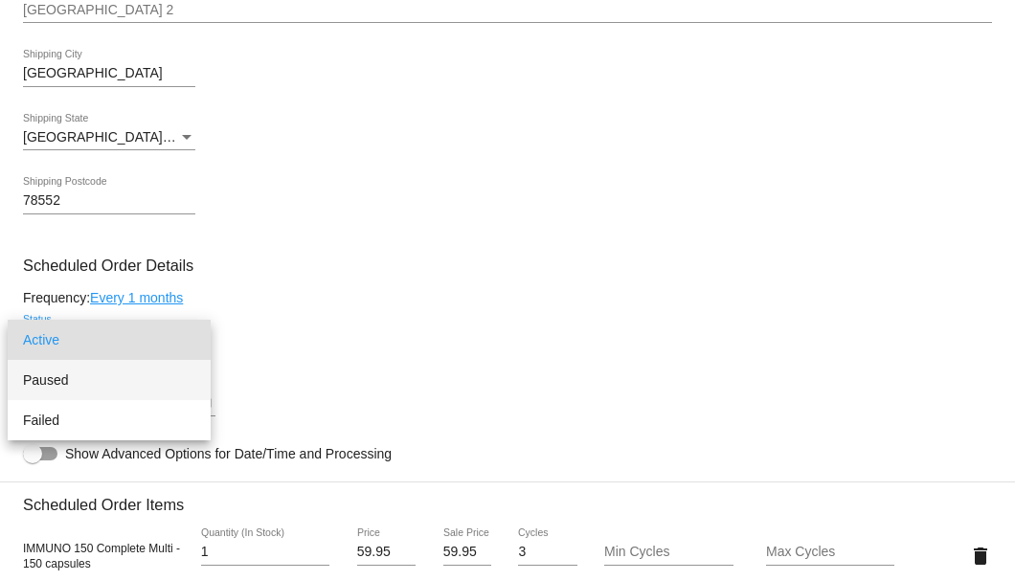
click at [142, 380] on span "Paused" at bounding box center [109, 380] width 172 height 40
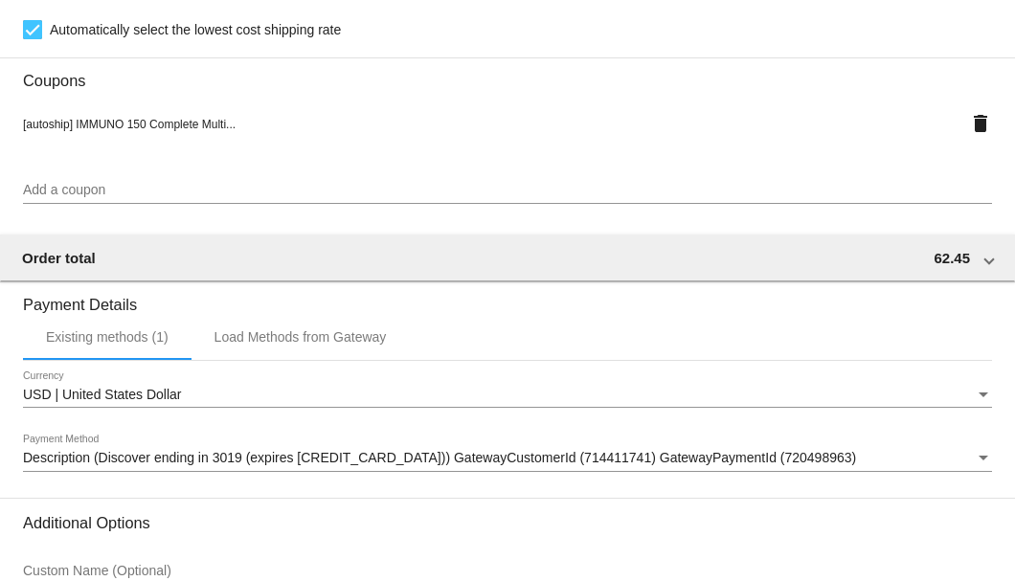
scroll to position [1847, 0]
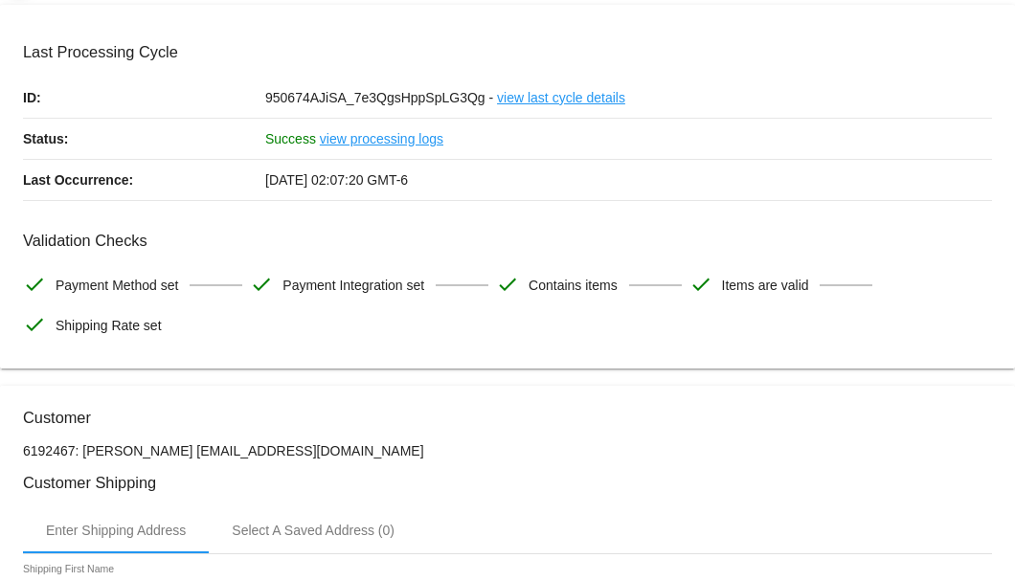
scroll to position [0, 0]
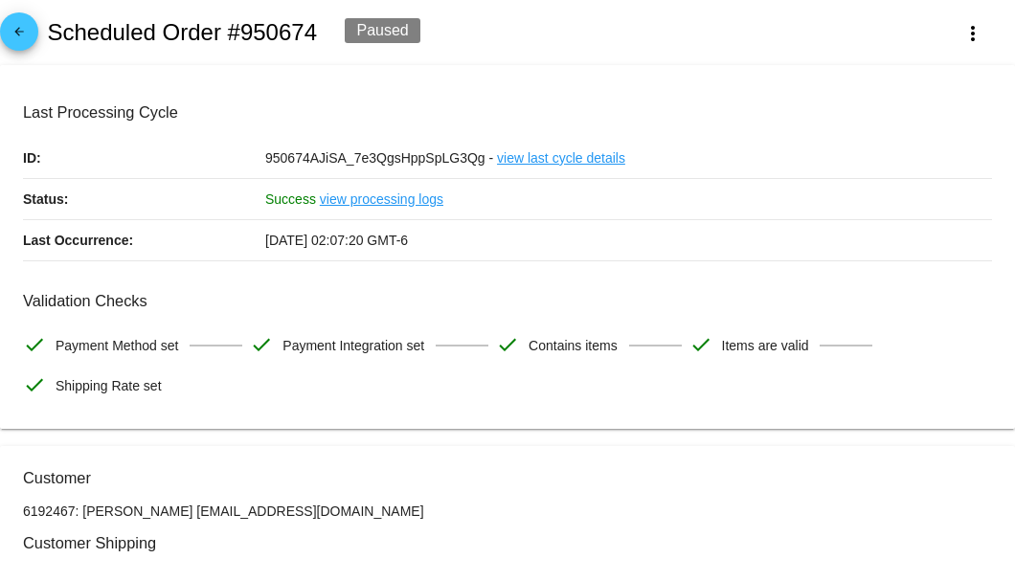
drag, startPoint x: 336, startPoint y: 507, endPoint x: 191, endPoint y: 509, distance: 144.5
click at [191, 509] on p "6192467: [PERSON_NAME] [EMAIL_ADDRESS][DOMAIN_NAME]" at bounding box center [507, 510] width 969 height 15
copy p "[EMAIL_ADDRESS][DOMAIN_NAME]"
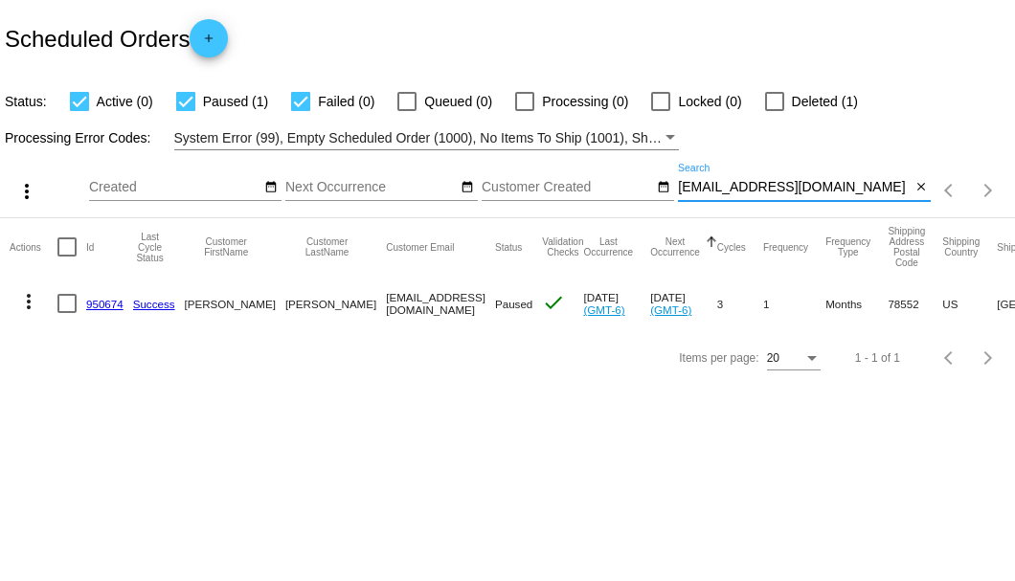
drag, startPoint x: 835, startPoint y: 188, endPoint x: 676, endPoint y: 187, distance: 158.9
click at [676, 187] on div "more_vert Sep Jan Feb Mar [DATE]" at bounding box center [507, 184] width 1015 height 68
paste input "847302"
type input "847302"
click at [106, 301] on link "847302" at bounding box center [104, 304] width 37 height 12
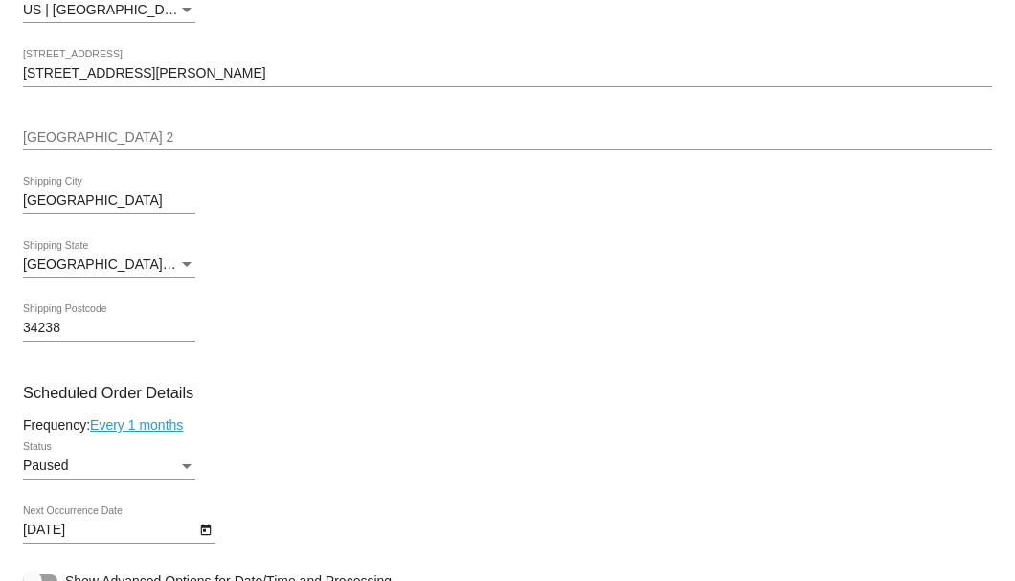
scroll to position [1020, 0]
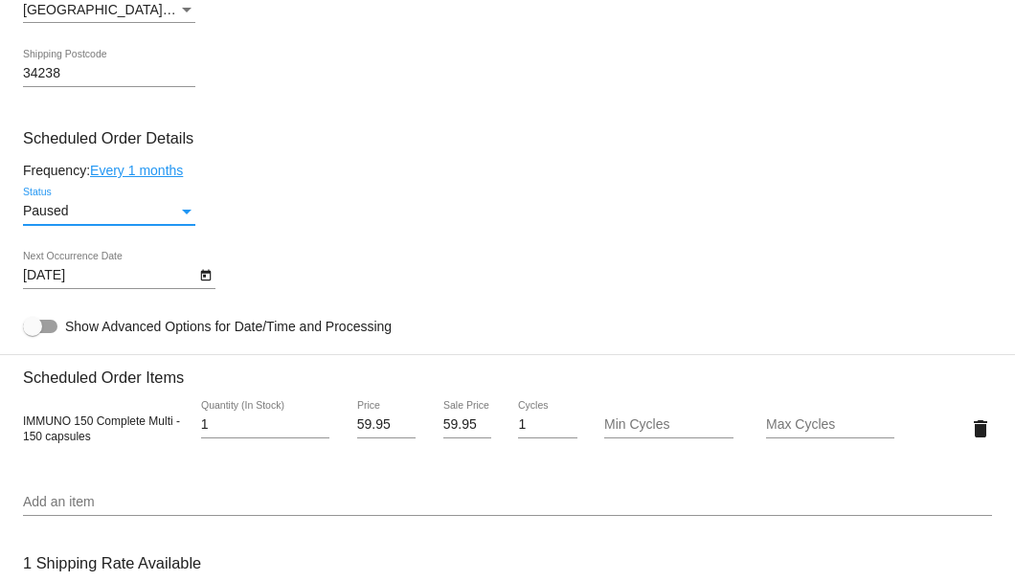
click at [187, 213] on div "Status" at bounding box center [187, 212] width 10 height 5
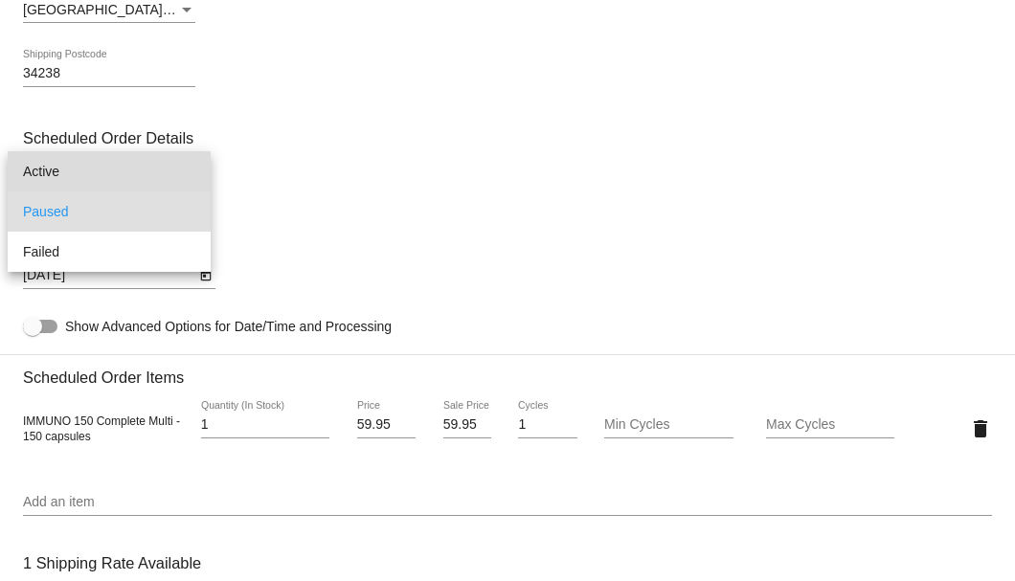
click at [165, 173] on span "Active" at bounding box center [109, 171] width 172 height 40
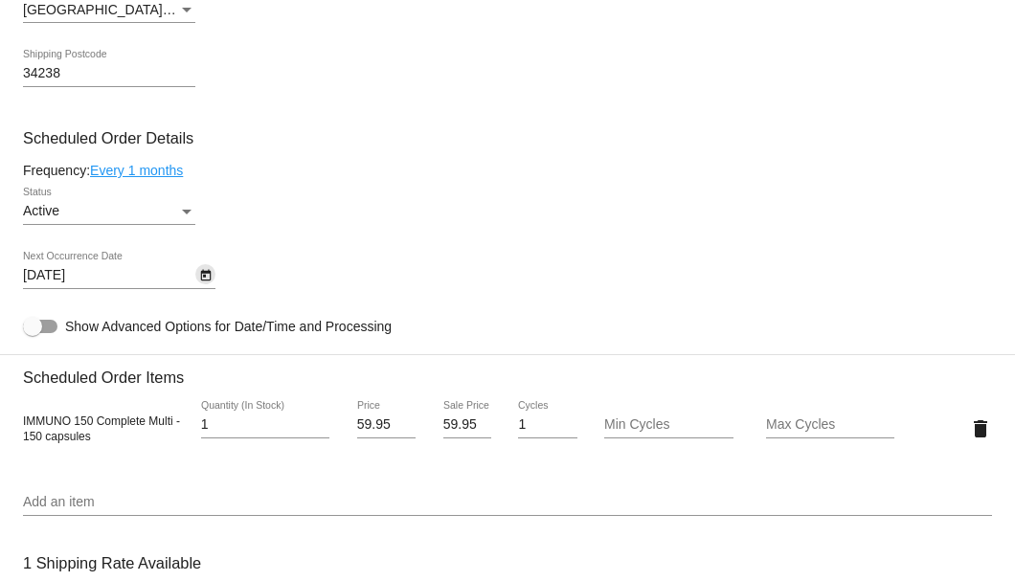
click at [211, 278] on icon "Open calendar" at bounding box center [205, 275] width 13 height 23
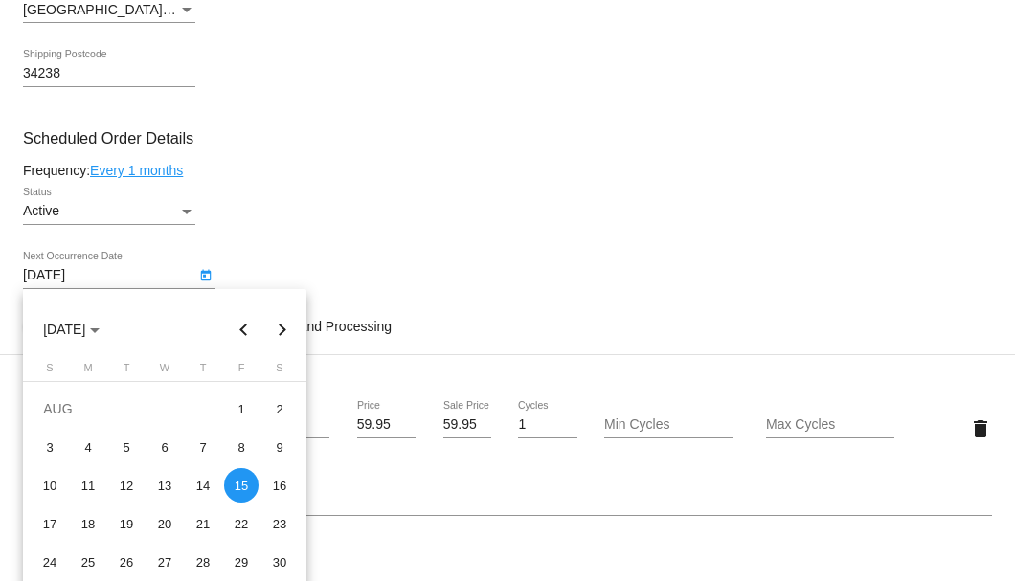
click at [277, 324] on button "Next month" at bounding box center [282, 329] width 38 height 38
click at [87, 484] on div "8" at bounding box center [88, 485] width 34 height 34
type input "9/8/2025"
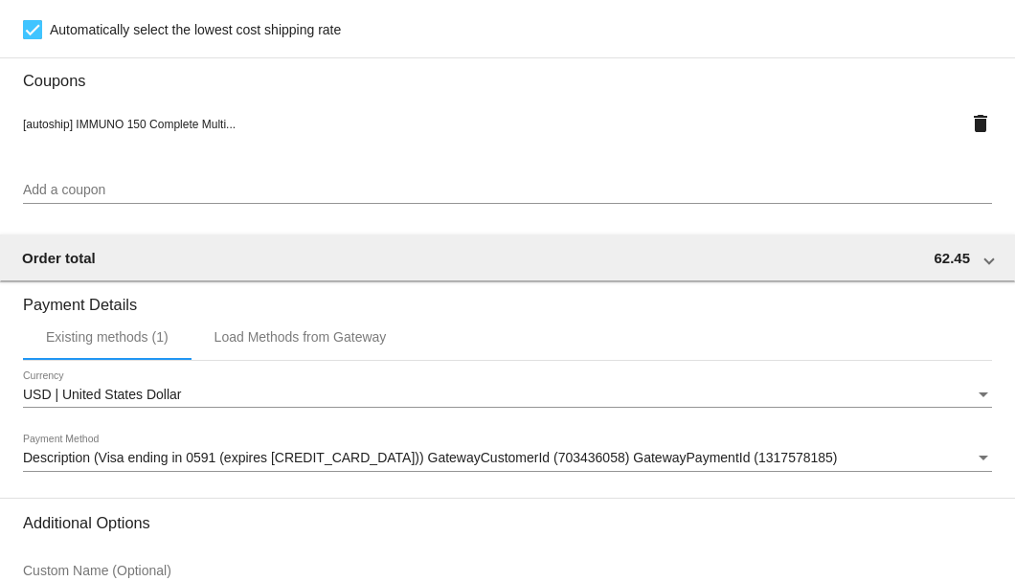
scroll to position [1847, 0]
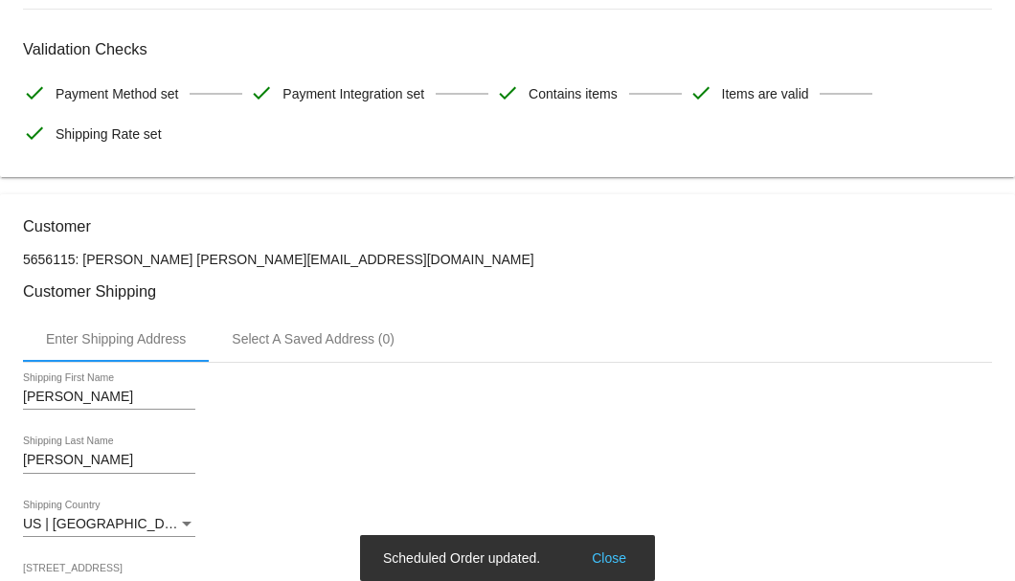
scroll to position [0, 0]
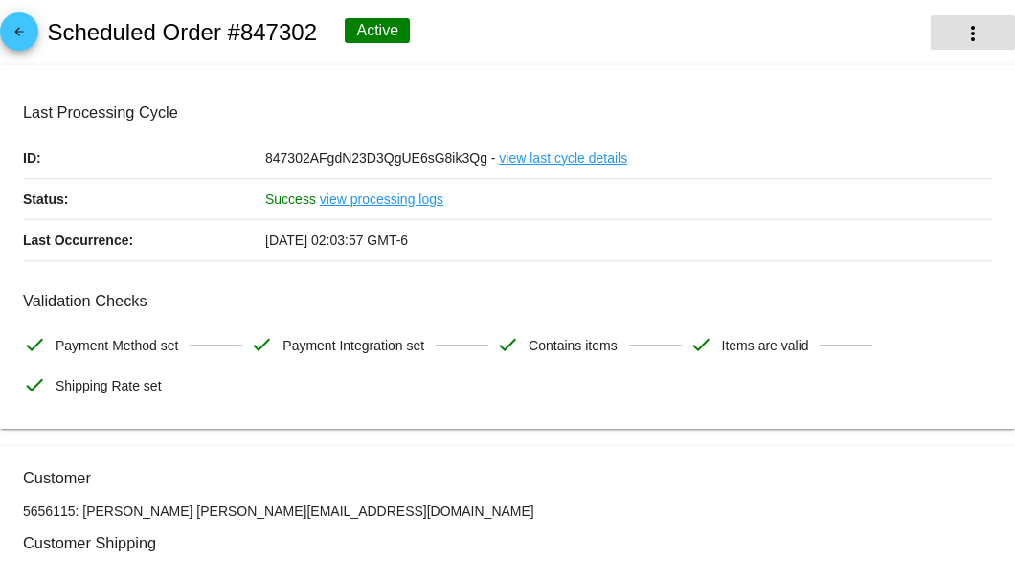
click at [964, 39] on mat-icon "more_vert" at bounding box center [972, 33] width 23 height 23
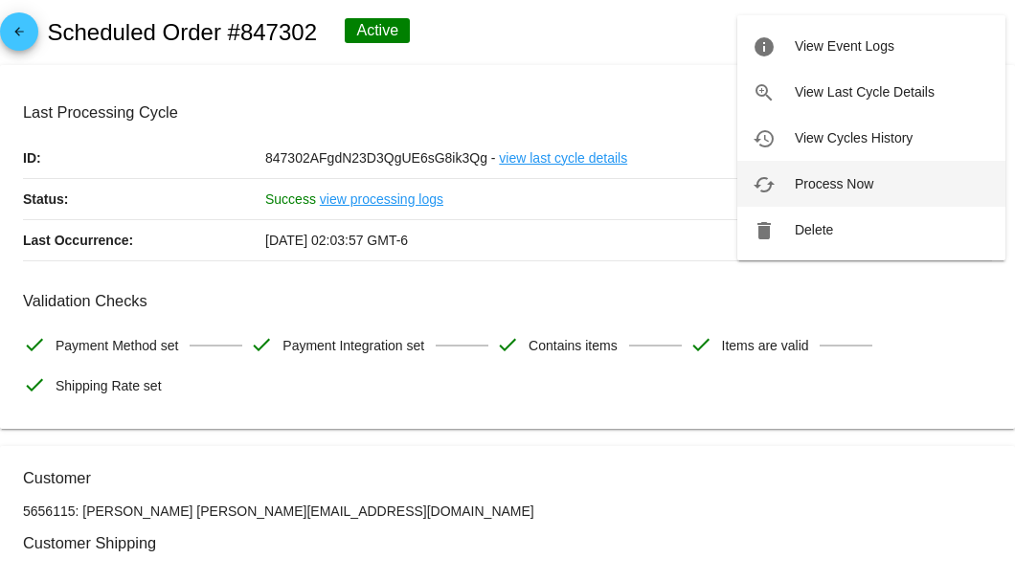
click at [829, 184] on span "Process Now" at bounding box center [833, 183] width 78 height 15
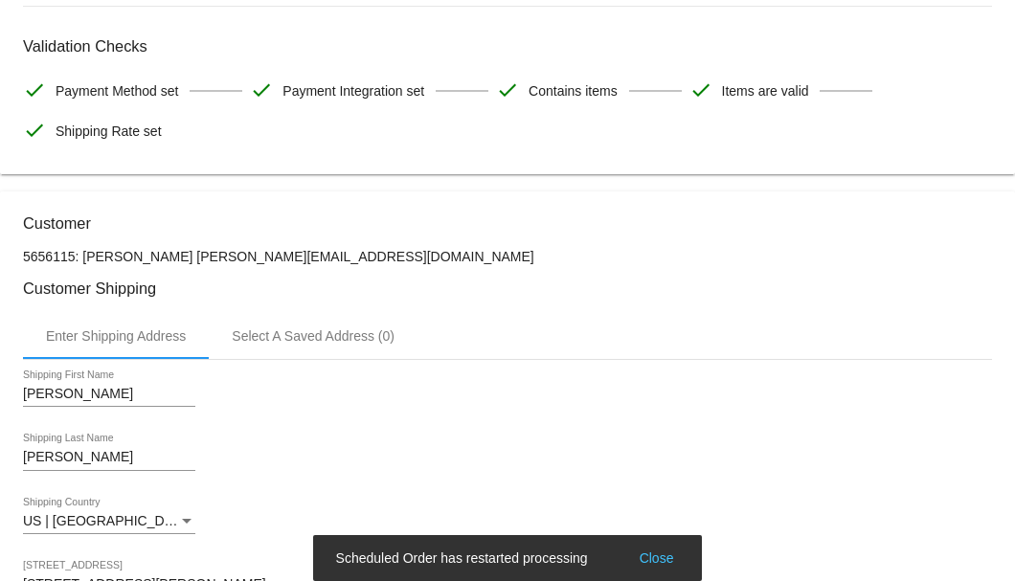
scroll to position [383, 0]
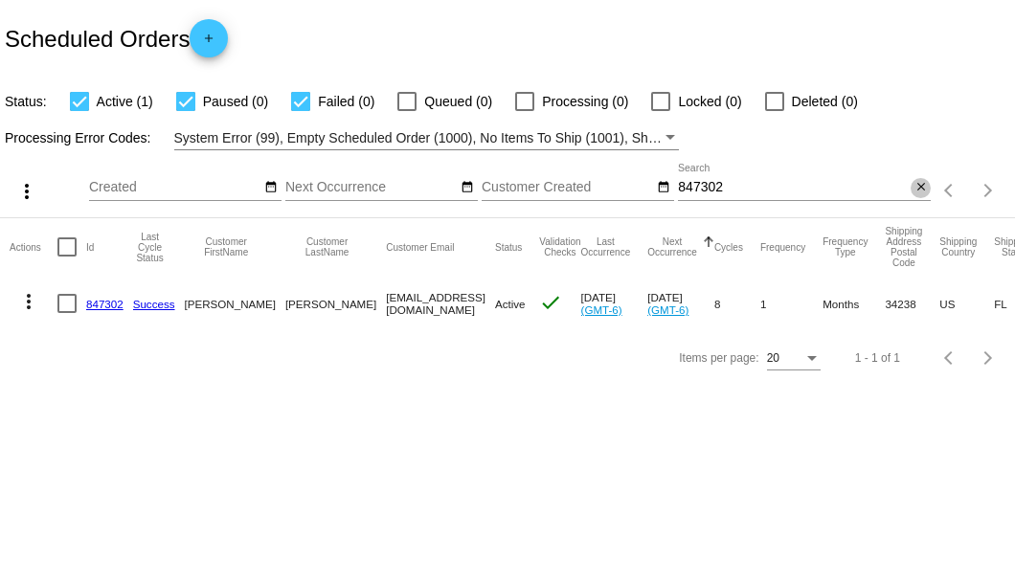
click at [914, 191] on mat-icon "close" at bounding box center [920, 187] width 13 height 15
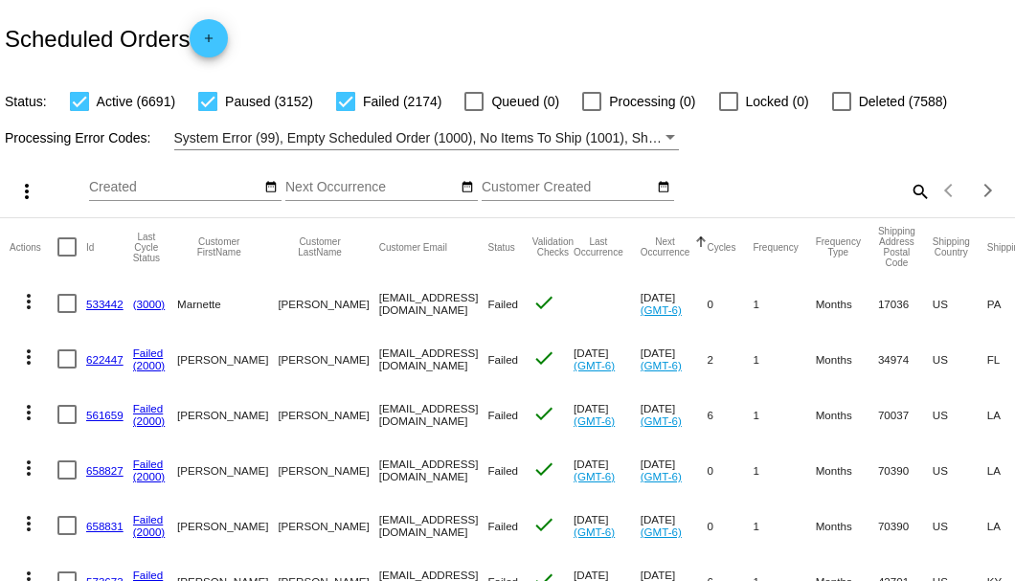
click at [908, 206] on mat-icon "search" at bounding box center [918, 191] width 23 height 30
click at [907, 195] on input "Search" at bounding box center [804, 187] width 253 height 15
paste input "[EMAIL_ADDRESS][DOMAIN_NAME]"
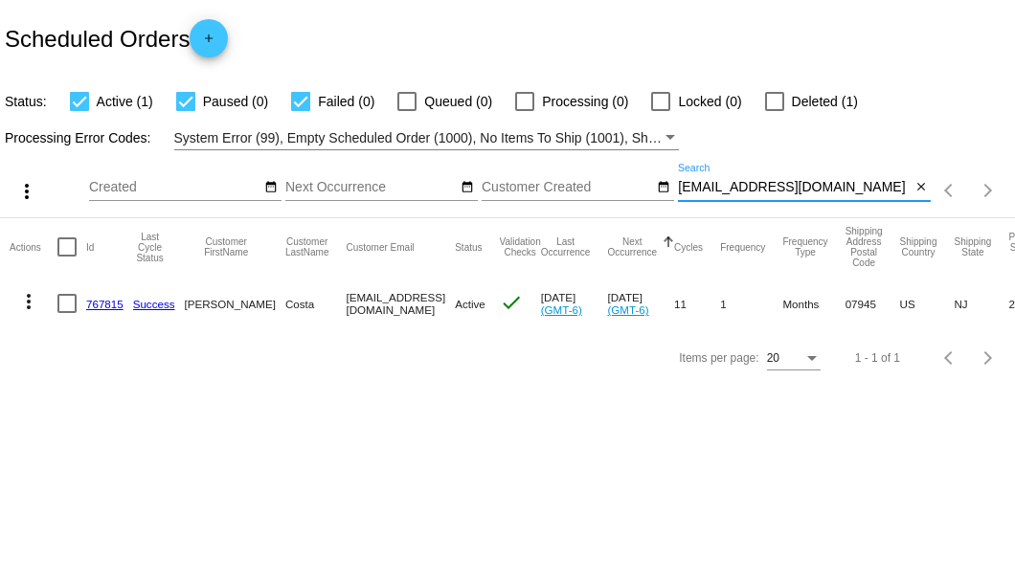
type input "[EMAIL_ADDRESS][DOMAIN_NAME]"
click at [105, 301] on link "767815" at bounding box center [104, 304] width 37 height 12
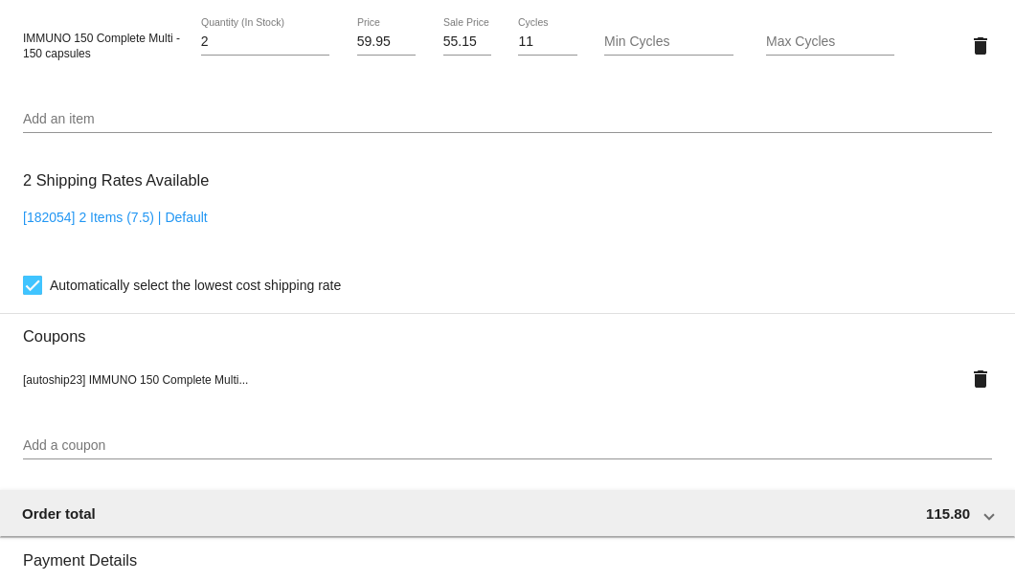
scroll to position [1212, 0]
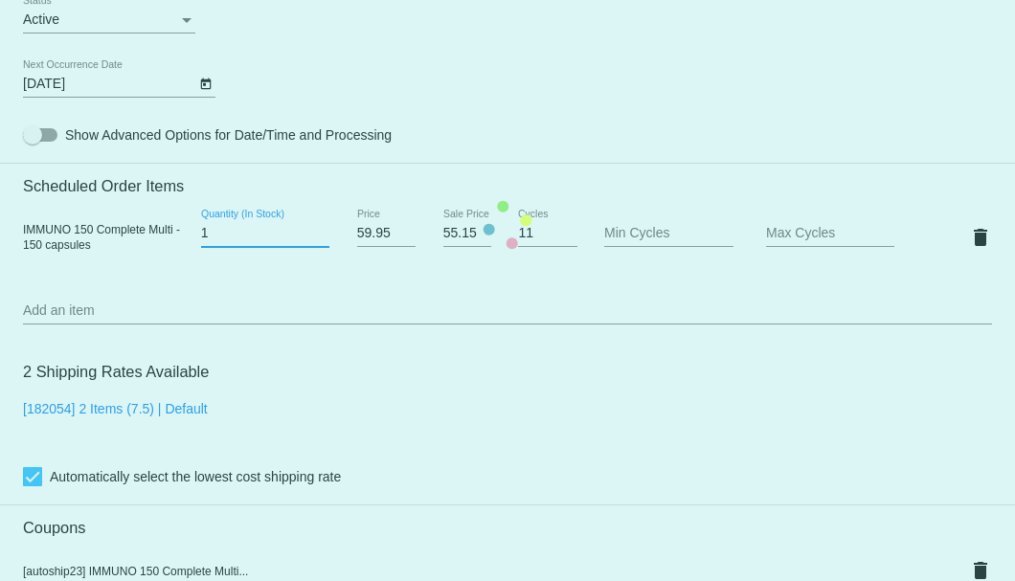
type input "1"
click at [316, 237] on input "1" at bounding box center [265, 233] width 128 height 15
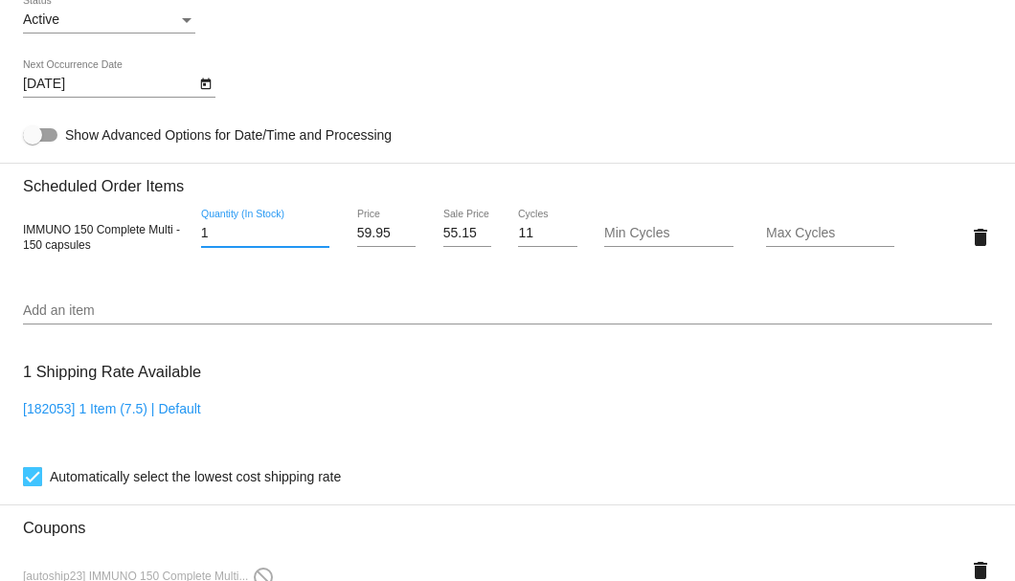
click at [446, 234] on input "55.15" at bounding box center [467, 233] width 48 height 15
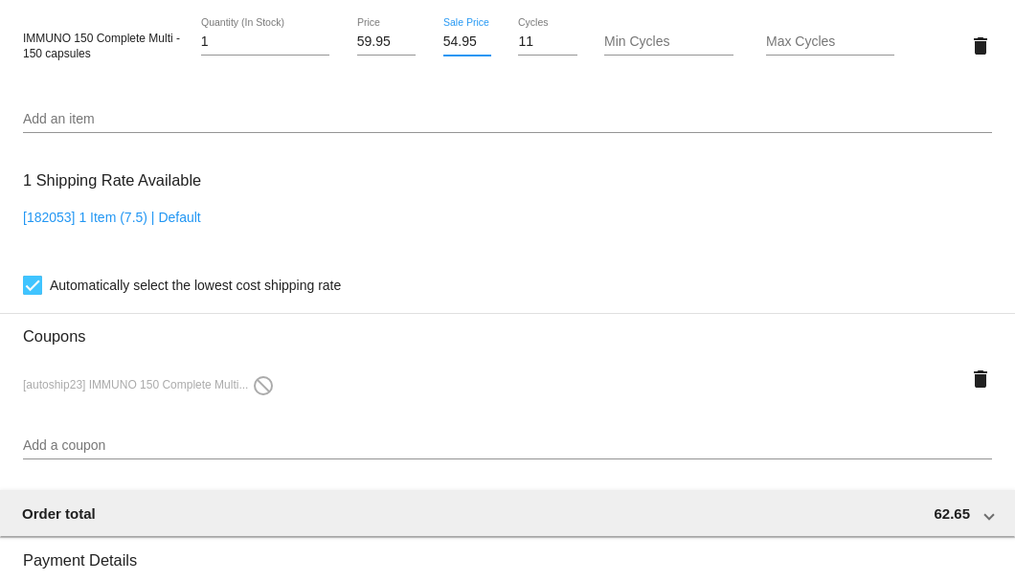
scroll to position [1467, 0]
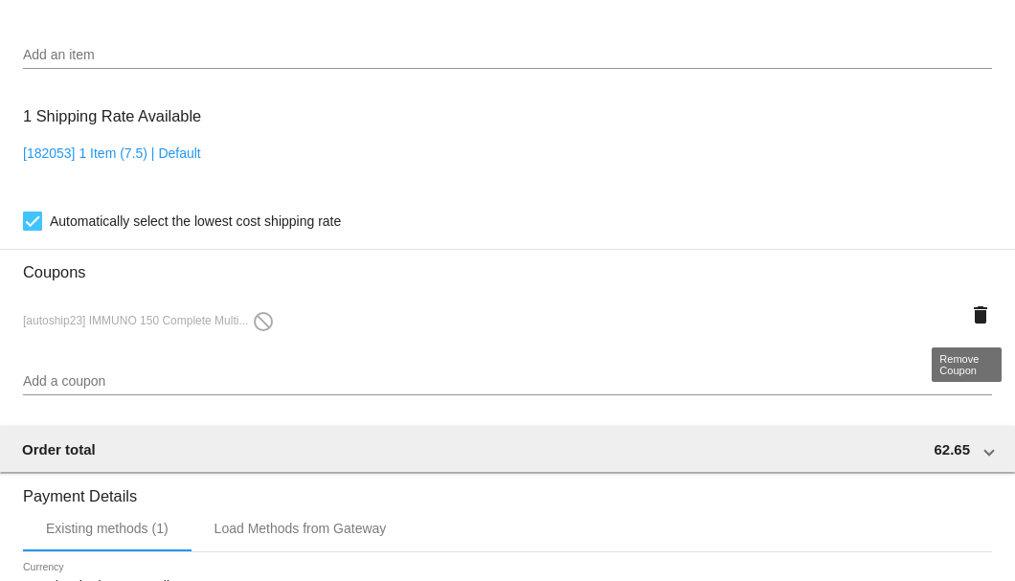
type input "54.95"
click at [969, 314] on mat-icon "delete" at bounding box center [980, 314] width 23 height 23
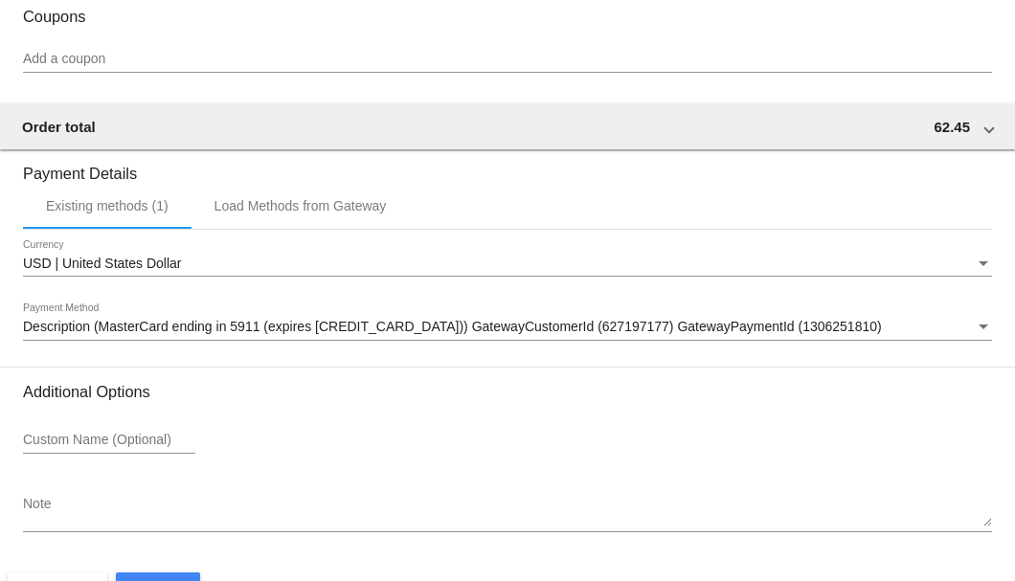
scroll to position [1780, 0]
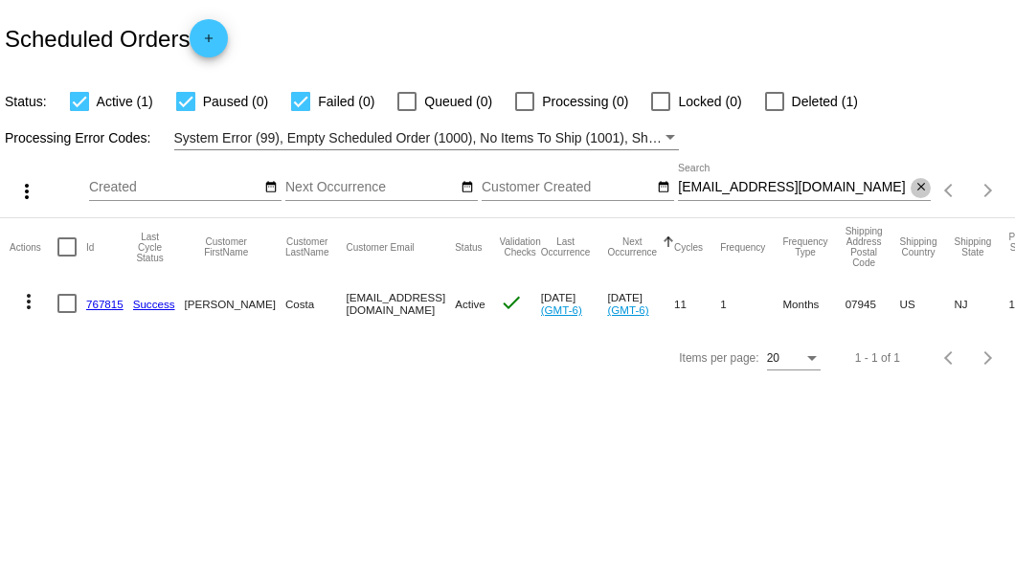
click at [915, 185] on mat-icon "close" at bounding box center [920, 187] width 13 height 15
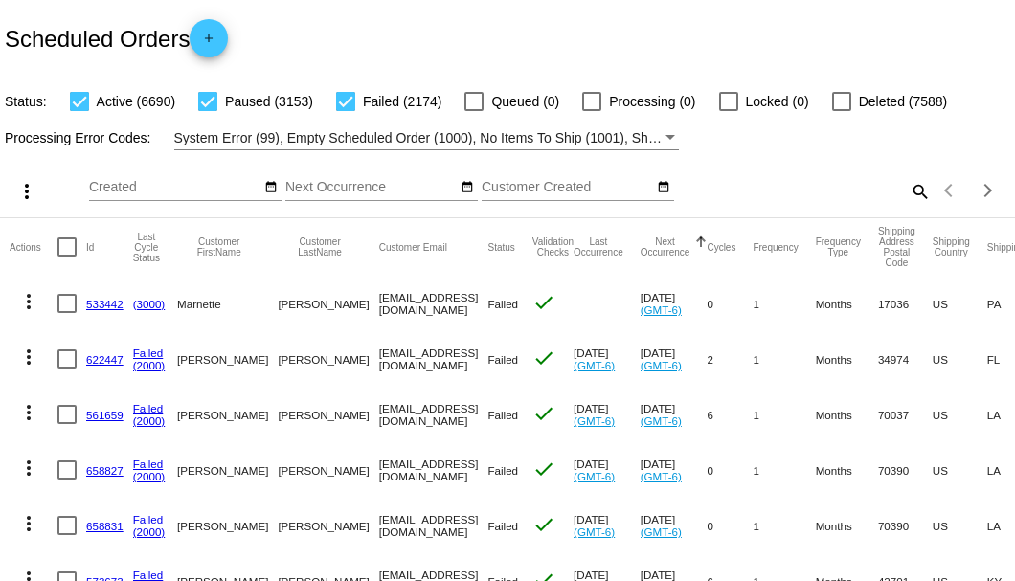
click at [907, 206] on mat-icon "search" at bounding box center [918, 191] width 23 height 30
click at [904, 195] on input "Search" at bounding box center [804, 187] width 253 height 15
paste input "jmikla.aljay@reagan.com"
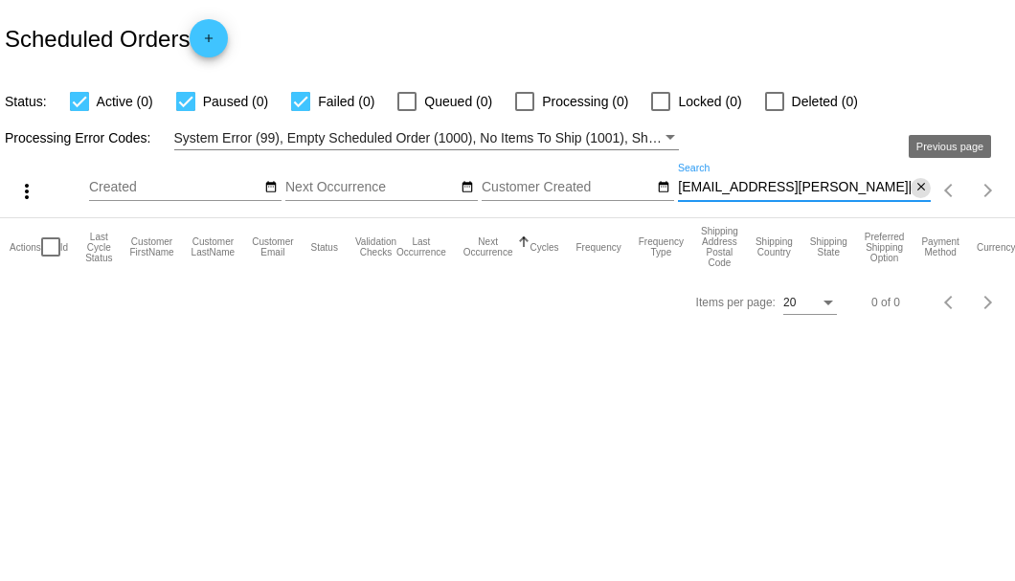
type input "jmikla.aljay@reagan.com"
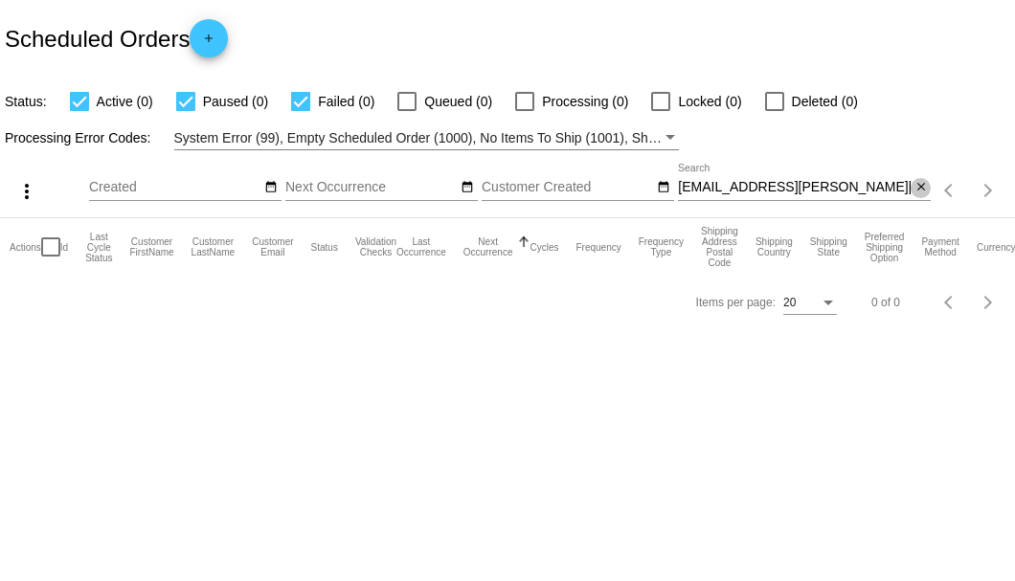
click at [917, 188] on mat-icon "close" at bounding box center [920, 187] width 13 height 15
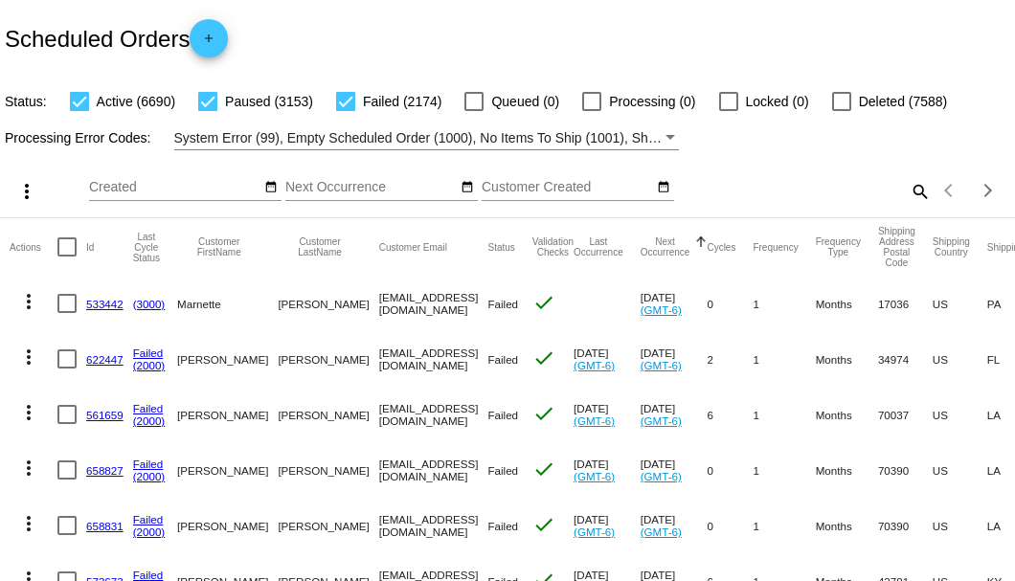
click at [907, 206] on mat-icon "search" at bounding box center [918, 191] width 23 height 30
